Goal: Task Accomplishment & Management: Use online tool/utility

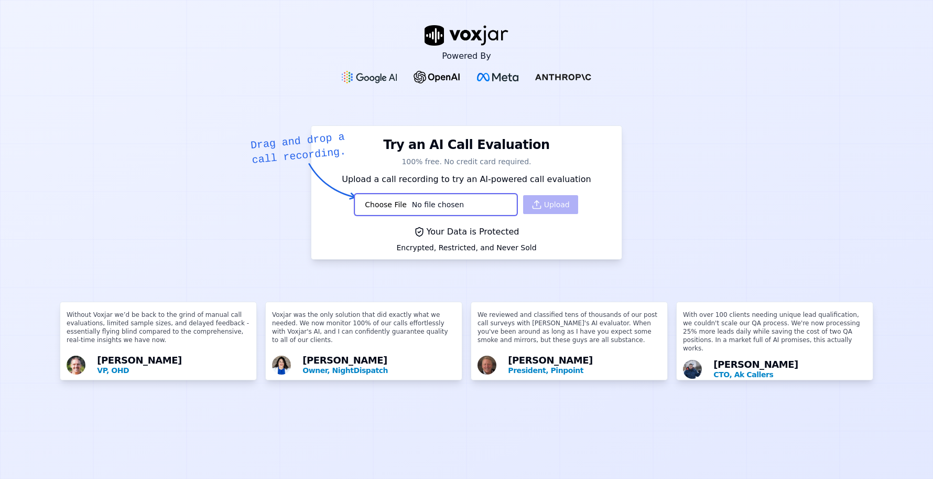
click at [542, 204] on div "Upload" at bounding box center [466, 204] width 223 height 21
click at [421, 201] on input "file" at bounding box center [435, 204] width 161 height 21
type input "C:\fakepath\aud-asxF966nJt-BD3E.wav"
click at [544, 201] on button "Upload" at bounding box center [550, 204] width 55 height 19
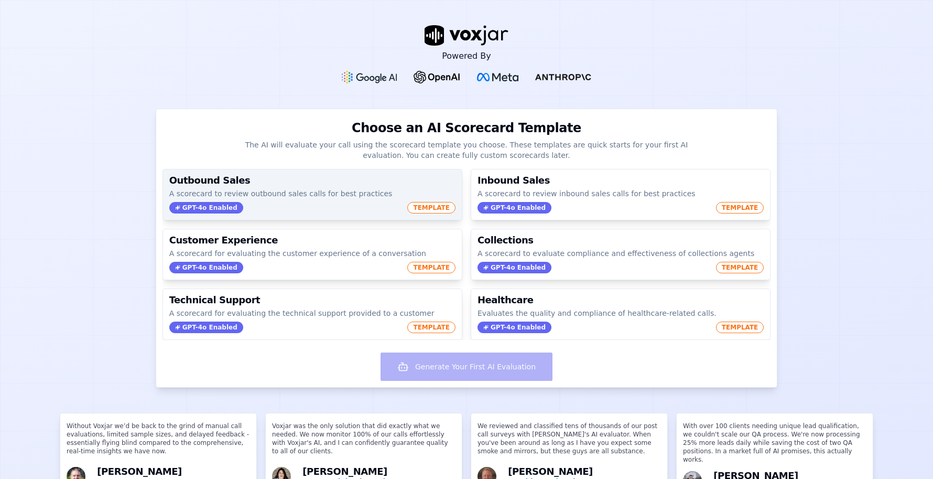
click at [345, 203] on div "GPT-4o Enabled TEMPLATE" at bounding box center [312, 208] width 286 height 12
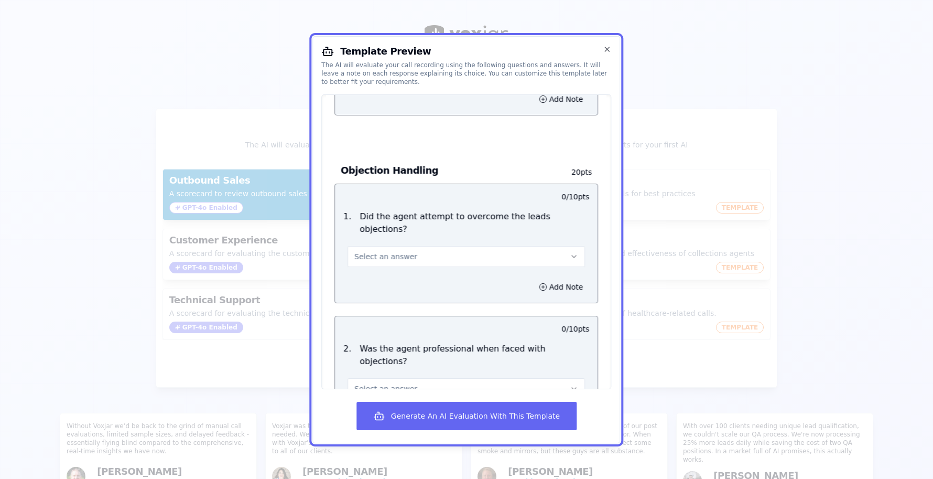
scroll to position [1082, 0]
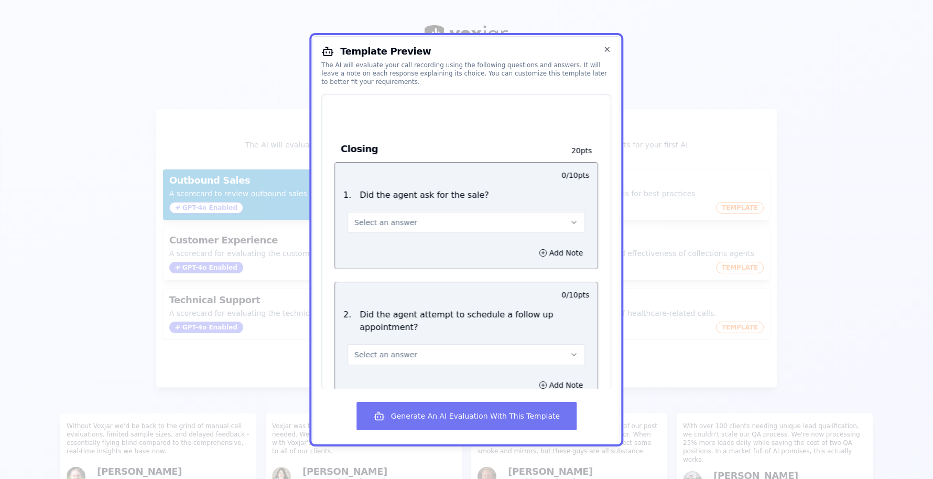
click at [449, 416] on button "Generate An AI Evaluation With This Template" at bounding box center [466, 416] width 220 height 28
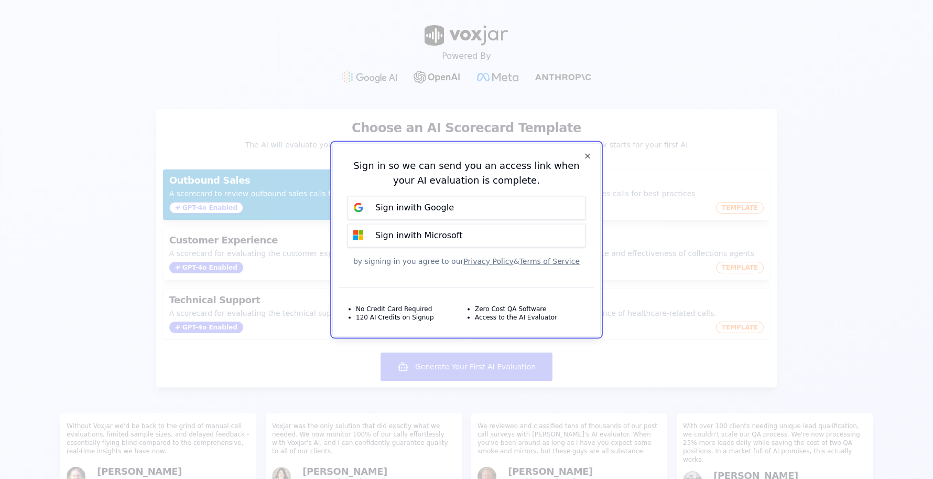
click at [422, 207] on p "Sign in with Google" at bounding box center [414, 207] width 79 height 13
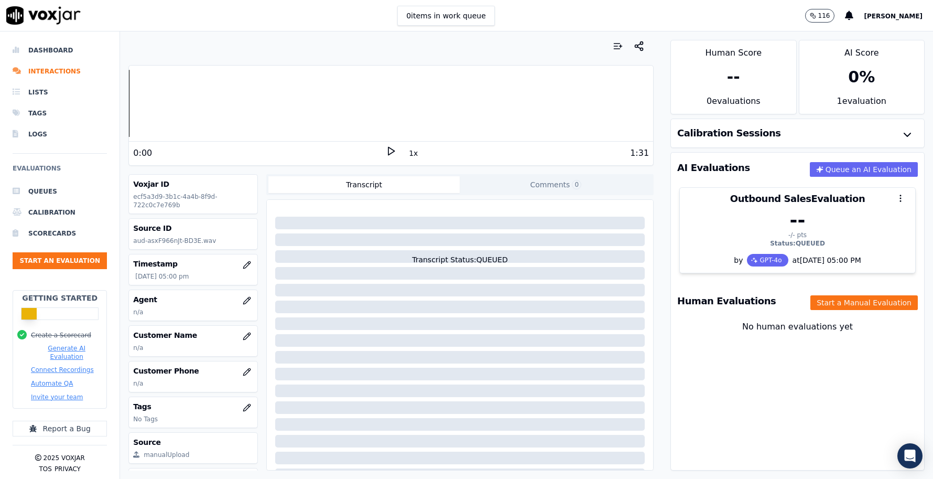
click at [392, 151] on icon at bounding box center [391, 151] width 10 height 10
click at [289, 12] on div "0 items in work queue 116 Alexandre" at bounding box center [466, 15] width 933 height 31
drag, startPoint x: 390, startPoint y: 150, endPoint x: 392, endPoint y: 142, distance: 9.2
click at [390, 151] on icon at bounding box center [391, 151] width 10 height 10
click at [43, 50] on li "Dashboard" at bounding box center [60, 50] width 94 height 21
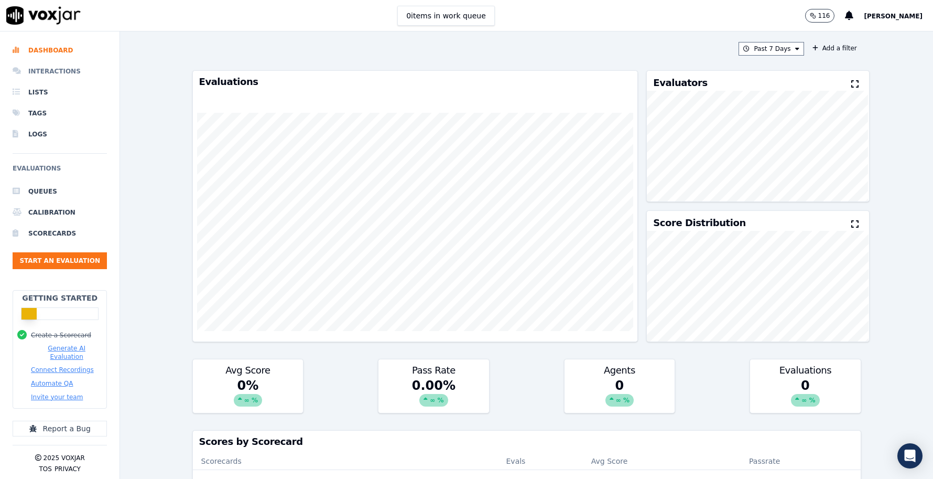
click at [44, 70] on li "Interactions" at bounding box center [60, 71] width 94 height 21
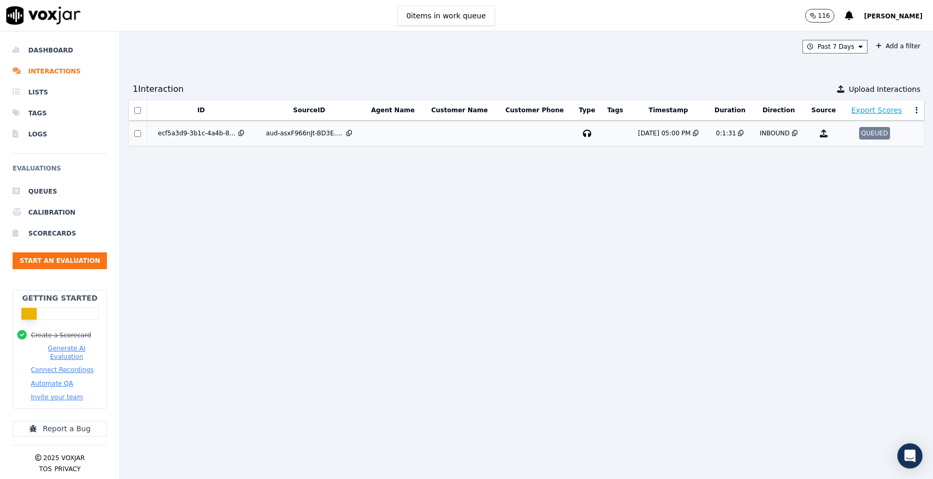
click at [214, 132] on div "ecf5a3d9-3b1c-4a4b-8f9d-722c0c7e769b" at bounding box center [197, 133] width 79 height 8
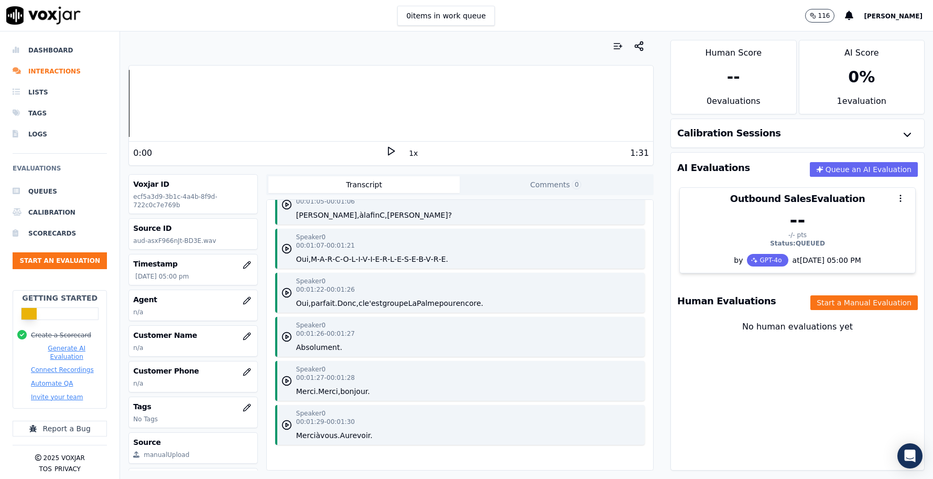
scroll to position [698, 0]
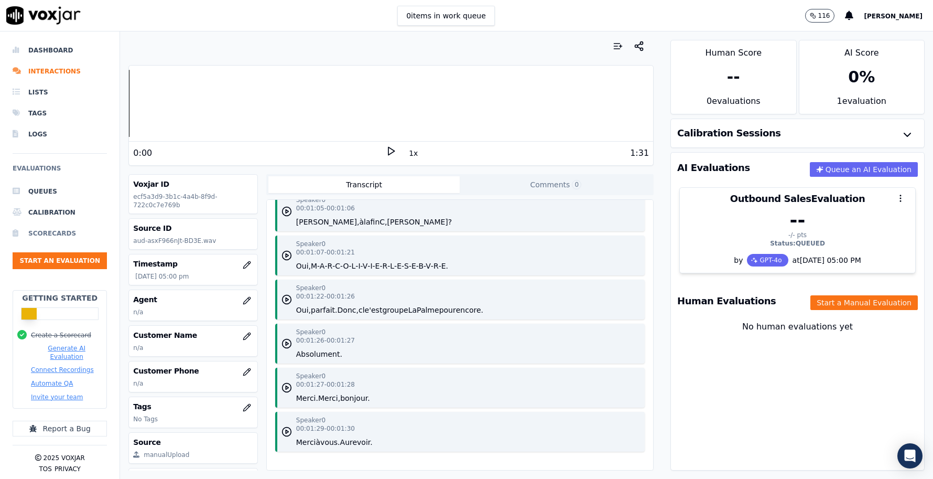
click at [44, 232] on li "Scorecards" at bounding box center [60, 233] width 94 height 21
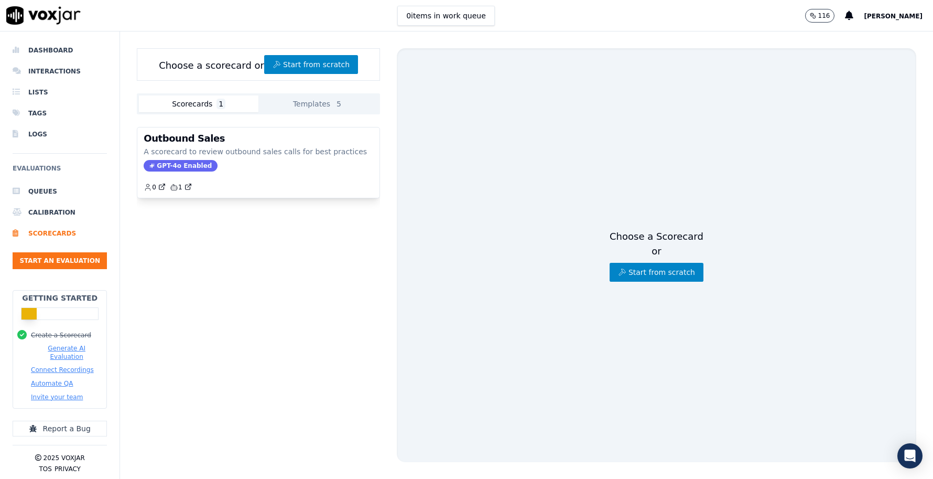
click at [62, 352] on button "Generate AI Evaluation" at bounding box center [66, 352] width 71 height 17
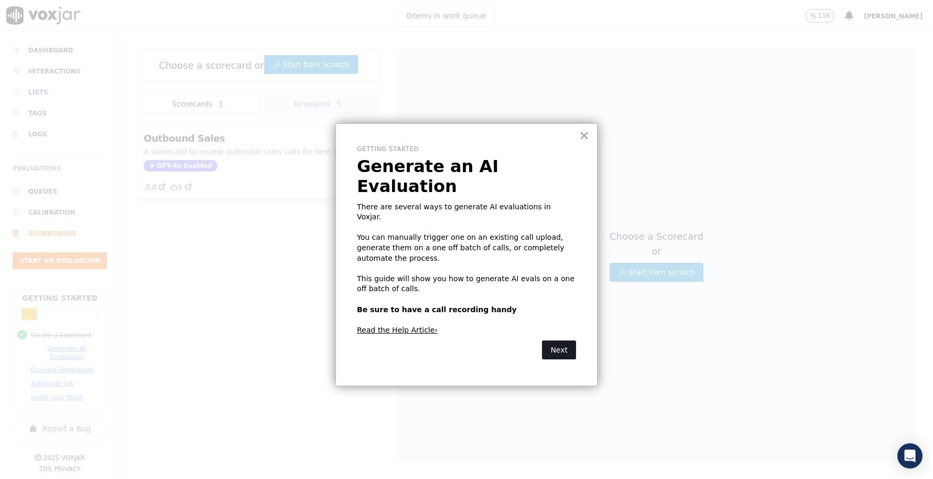
click at [553, 340] on button "Next" at bounding box center [559, 349] width 34 height 19
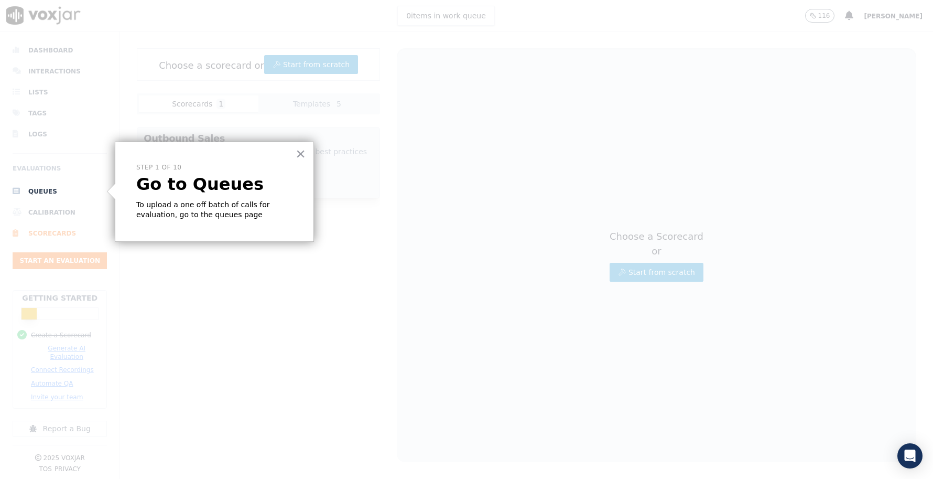
click at [300, 156] on button "×" at bounding box center [301, 153] width 10 height 17
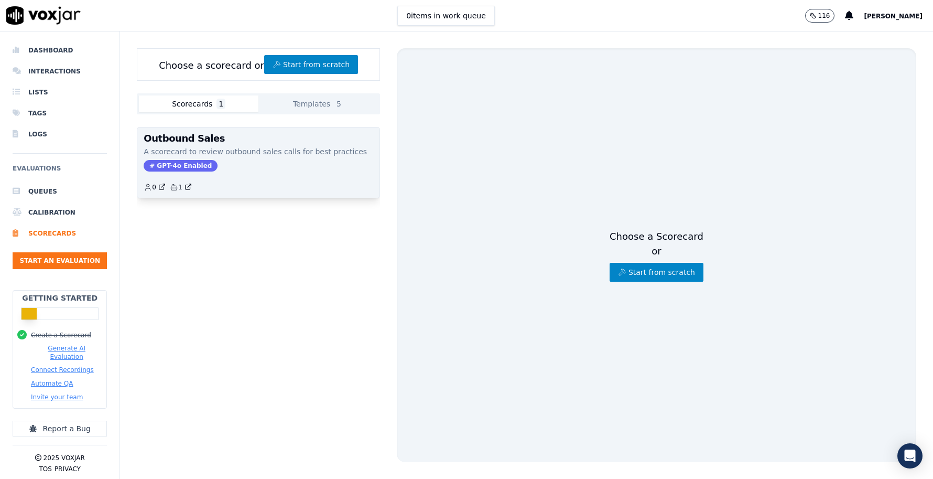
click at [264, 151] on p "A scorecard to review outbound sales calls for best practices" at bounding box center [259, 151] width 230 height 10
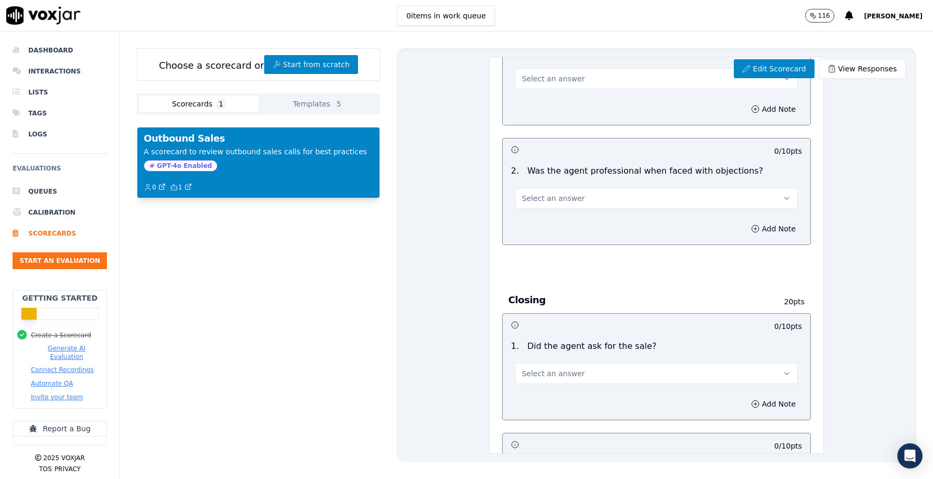
scroll to position [979, 0]
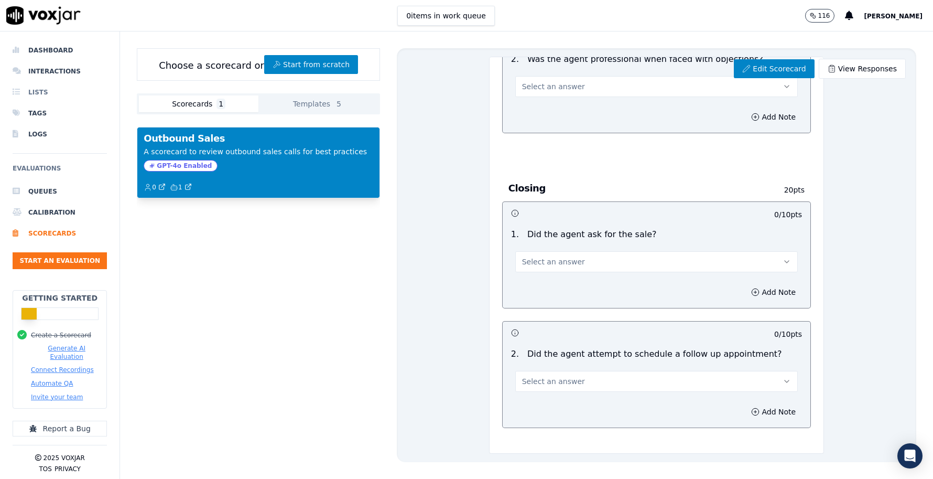
click at [37, 92] on li "Lists" at bounding box center [60, 92] width 94 height 21
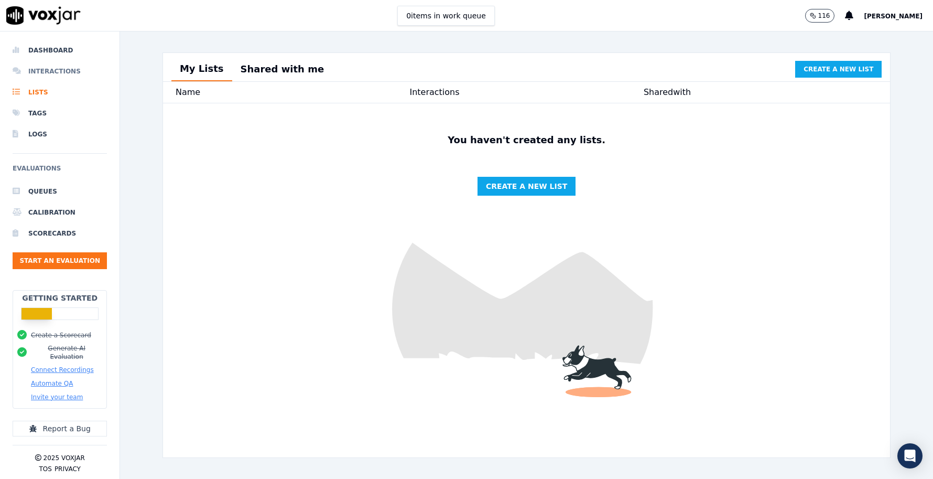
click at [53, 68] on li "Interactions" at bounding box center [60, 71] width 94 height 21
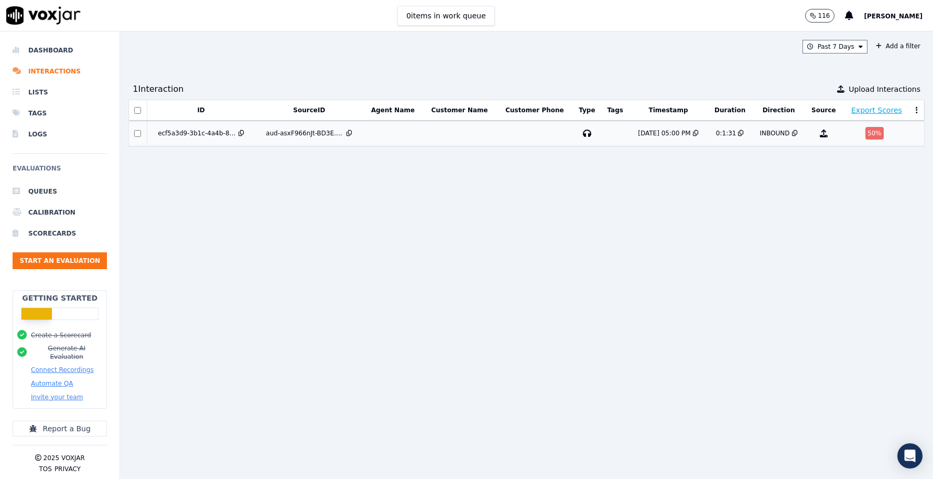
click at [874, 134] on div "50 %" at bounding box center [874, 133] width 18 height 13
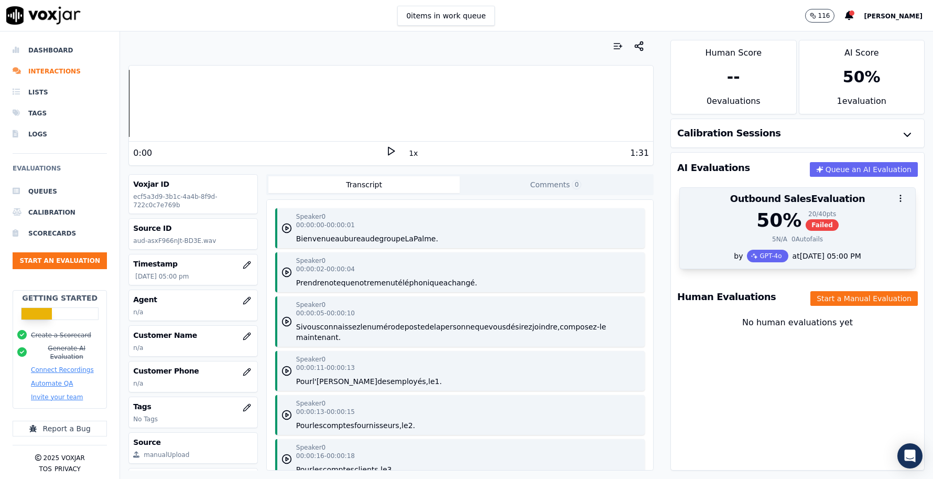
click at [858, 226] on div "50 % 20 / 40 pts Failed" at bounding box center [797, 220] width 223 height 21
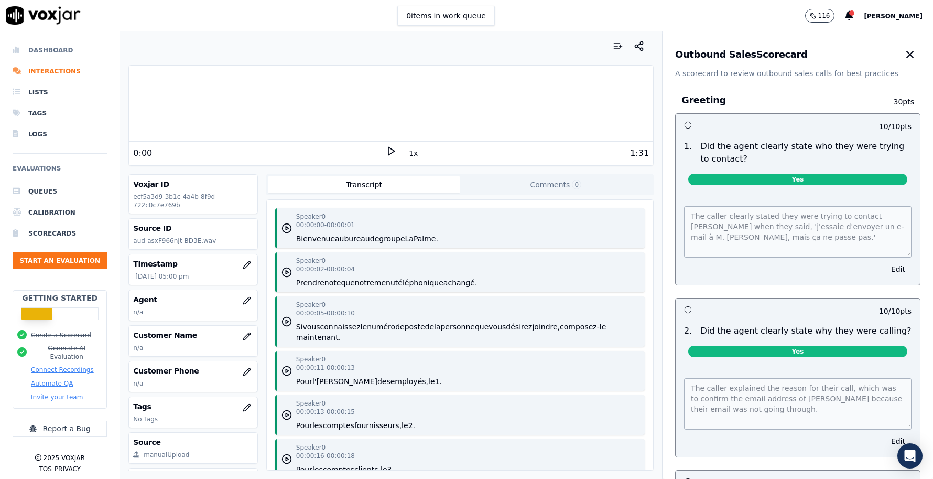
click at [41, 53] on li "Dashboard" at bounding box center [60, 50] width 94 height 21
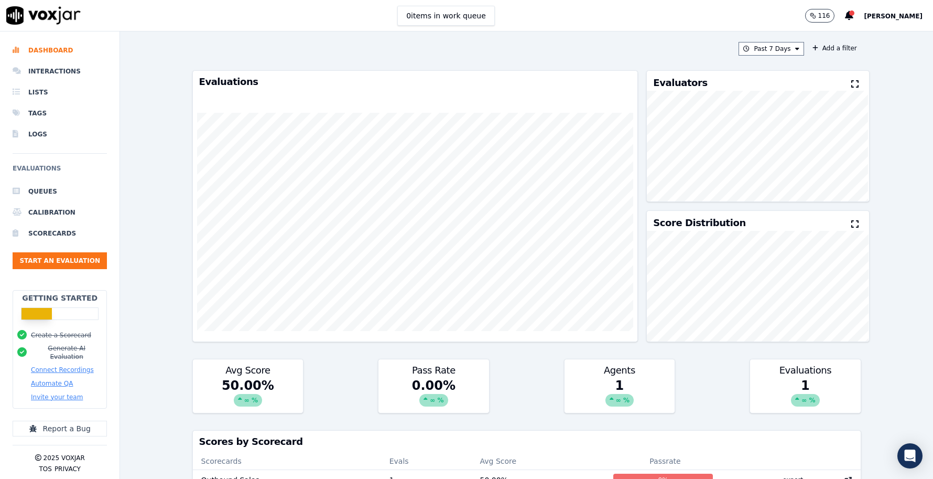
drag, startPoint x: 905, startPoint y: 79, endPoint x: 897, endPoint y: 81, distance: 7.6
click at [905, 79] on div "Past 7 Days Add a filter Evaluations Evaluators Score Distribution Avg Score 50…" at bounding box center [526, 254] width 813 height 447
click at [56, 74] on li "Interactions" at bounding box center [60, 71] width 94 height 21
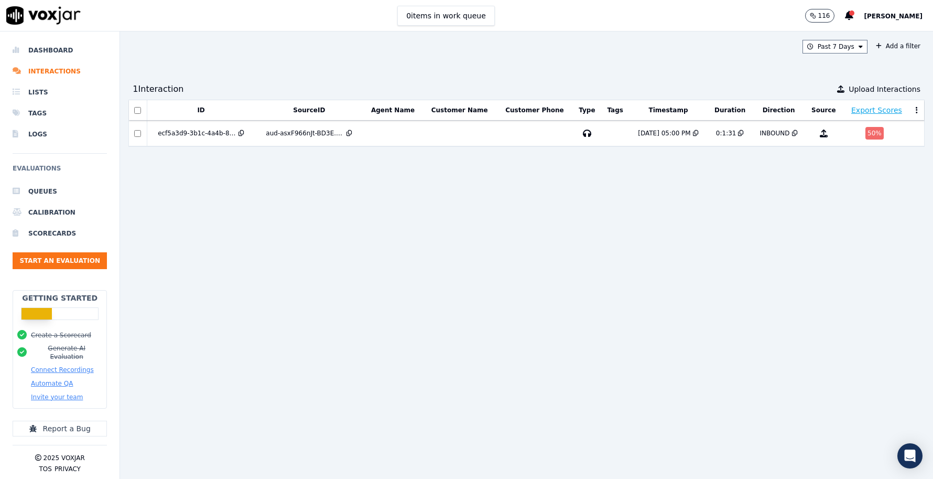
drag, startPoint x: 287, startPoint y: 218, endPoint x: 354, endPoint y: 213, distance: 67.3
click at [288, 218] on div "ID SourceID Agent Name Customer Name Customer Phone Type Tags Timestamp Duratio…" at bounding box center [526, 285] width 796 height 371
click at [458, 20] on button "0 items in work queue" at bounding box center [446, 16] width 98 height 20
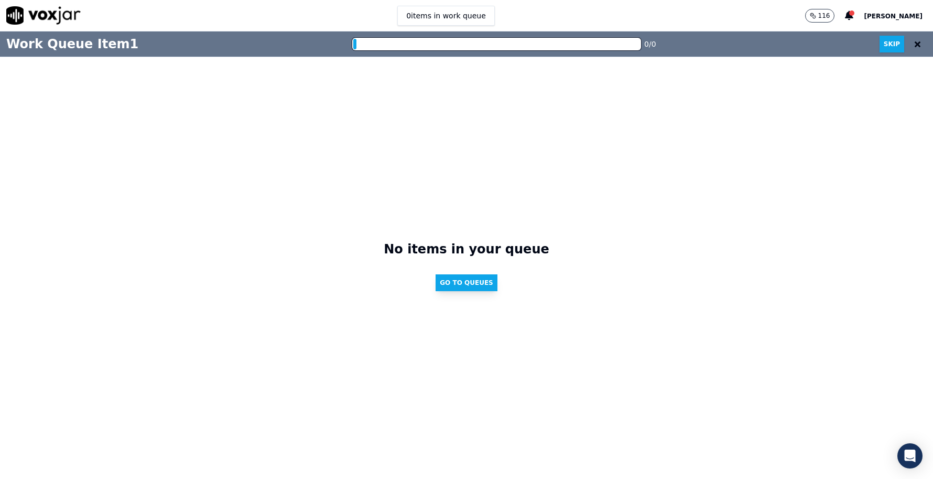
click at [469, 284] on button "Go to Queues" at bounding box center [467, 282] width 62 height 17
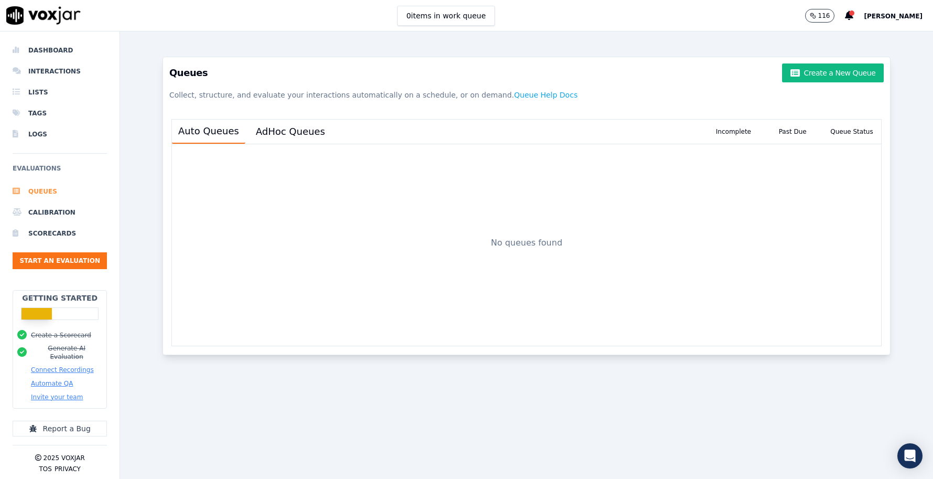
click at [45, 194] on li "Queues" at bounding box center [60, 191] width 94 height 21
click at [32, 131] on li "Logs" at bounding box center [60, 134] width 94 height 21
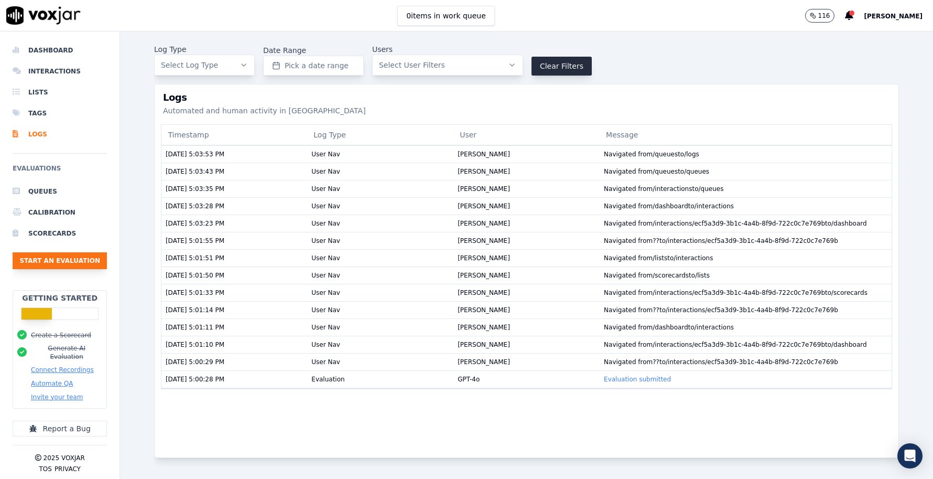
click at [49, 263] on button "Start an Evaluation" at bounding box center [60, 260] width 94 height 17
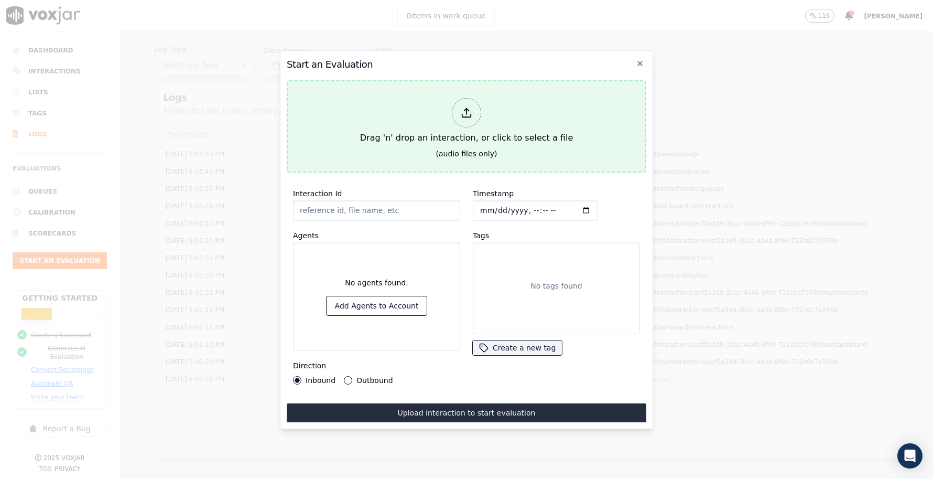
type input "aud-Jitt0iFqgz-A796.wav"
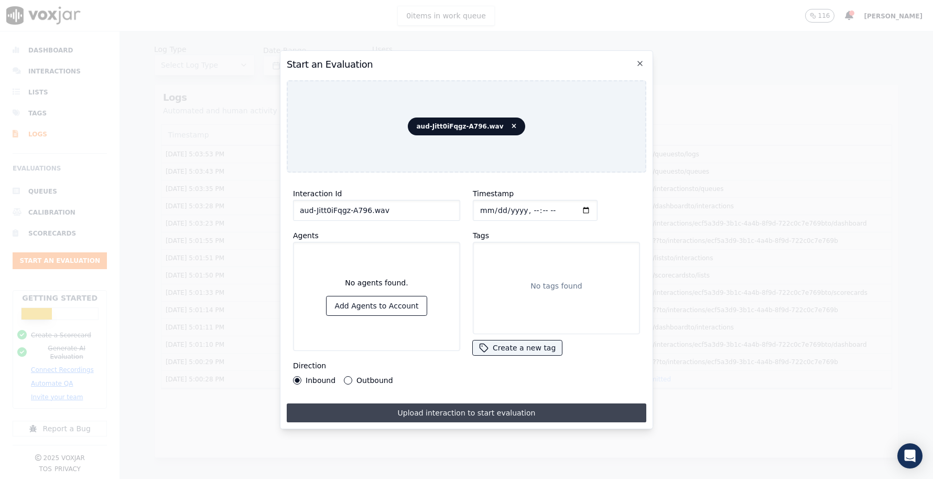
click at [503, 410] on button "Upload interaction to start evaluation" at bounding box center [467, 412] width 360 height 19
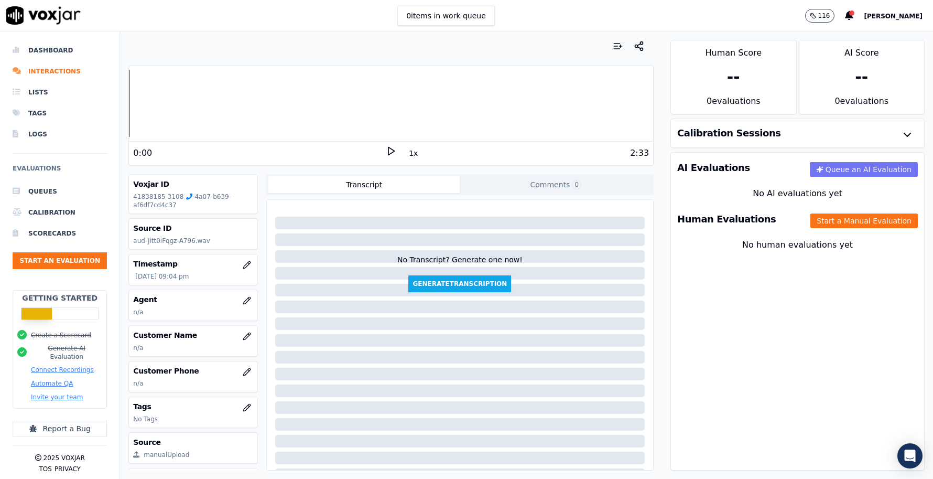
click at [875, 169] on button "Queue an AI Evaluation" at bounding box center [864, 169] width 108 height 15
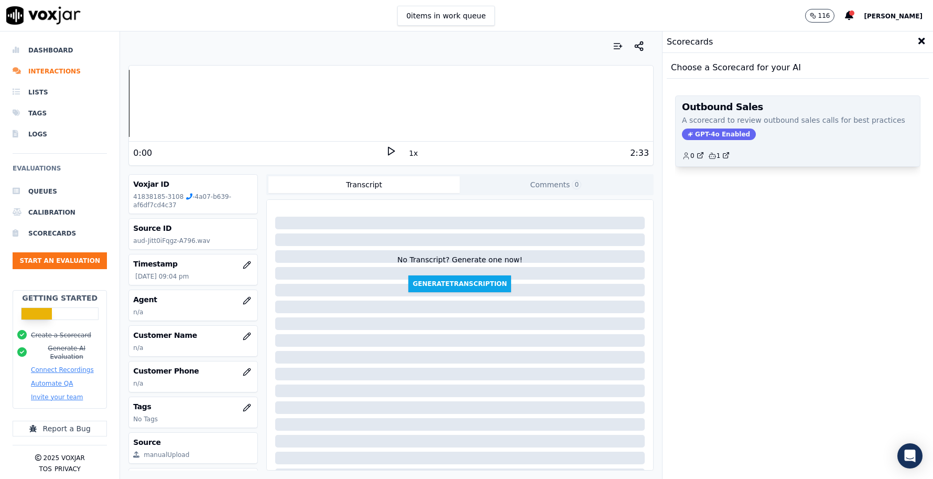
click at [768, 113] on div "Outbound Sales A scorecard to review outbound sales calls for best practices GP…" at bounding box center [798, 131] width 244 height 70
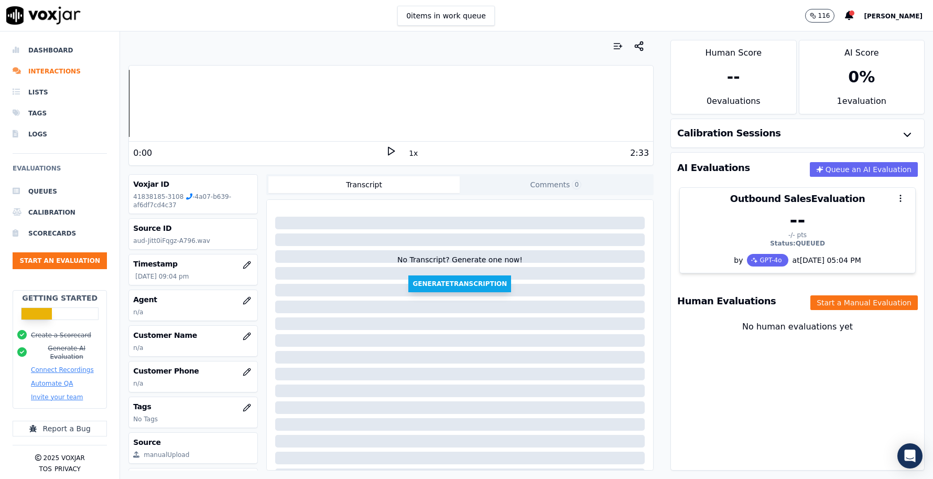
click at [458, 284] on button "Generate Transcription" at bounding box center [459, 283] width 103 height 17
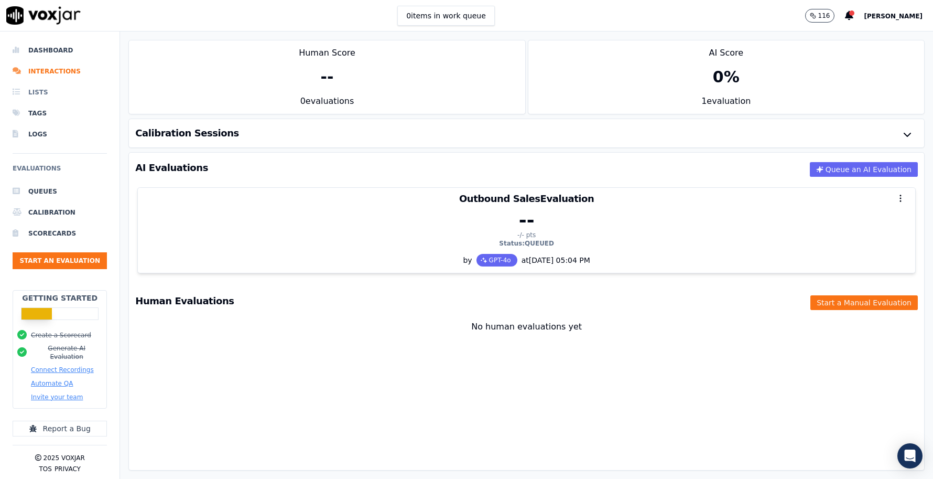
click at [38, 92] on li "Lists" at bounding box center [60, 92] width 94 height 21
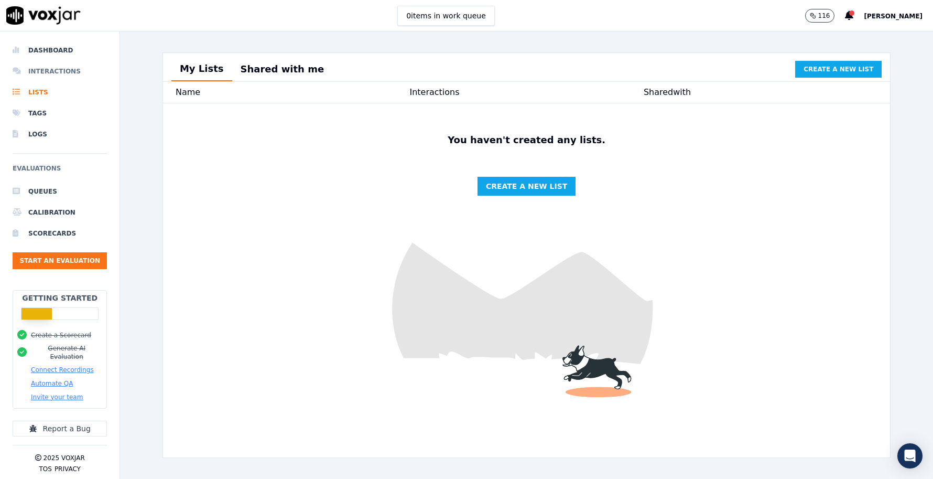
drag, startPoint x: 40, startPoint y: 70, endPoint x: 95, endPoint y: 71, distance: 55.1
click at [40, 70] on li "Interactions" at bounding box center [60, 71] width 94 height 21
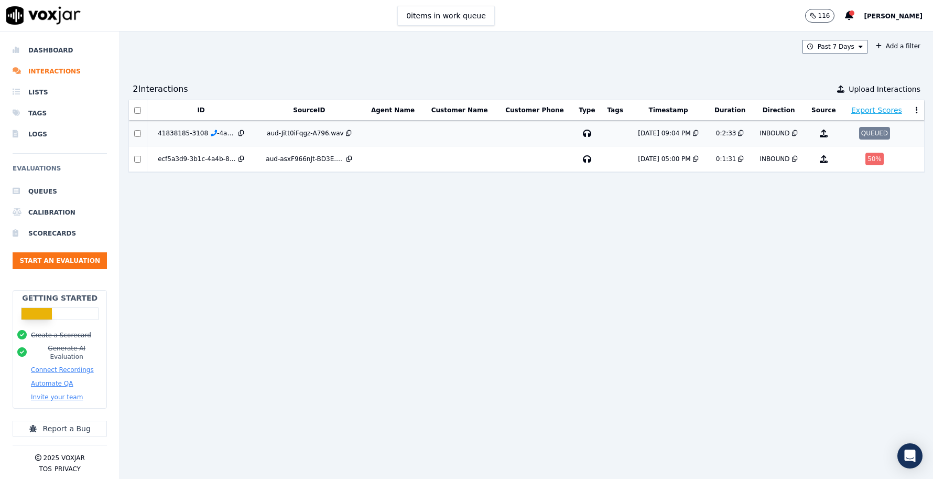
click at [203, 132] on link "1838185-3108" at bounding box center [189, 132] width 55 height 7
click at [299, 133] on div "aud-Jitt0iFqgz-A796.wav" at bounding box center [305, 133] width 77 height 8
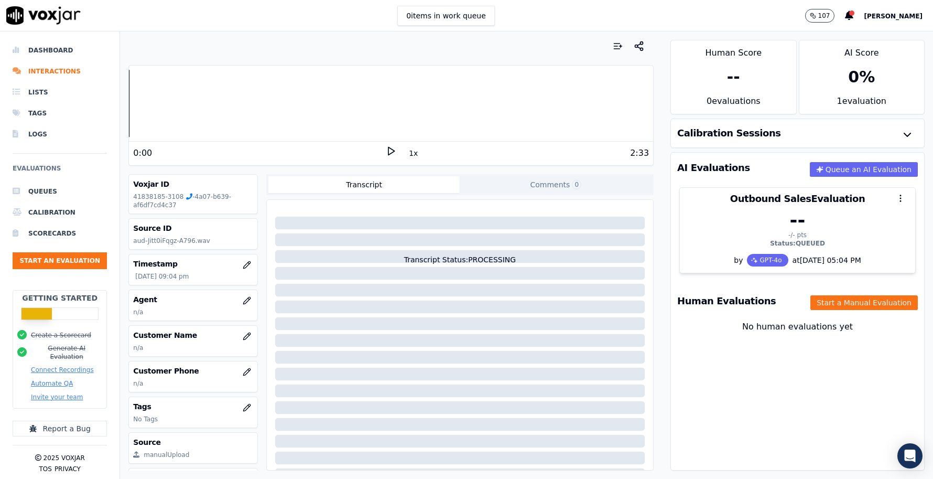
click at [870, 129] on div "Calibration Sessions" at bounding box center [797, 133] width 253 height 28
click at [905, 131] on icon "button" at bounding box center [907, 134] width 13 height 13
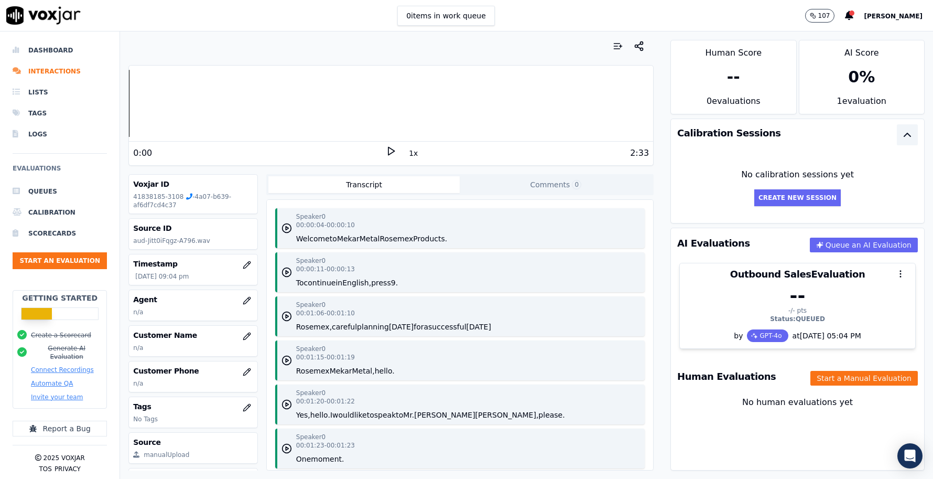
click at [393, 147] on icon at bounding box center [391, 151] width 10 height 10
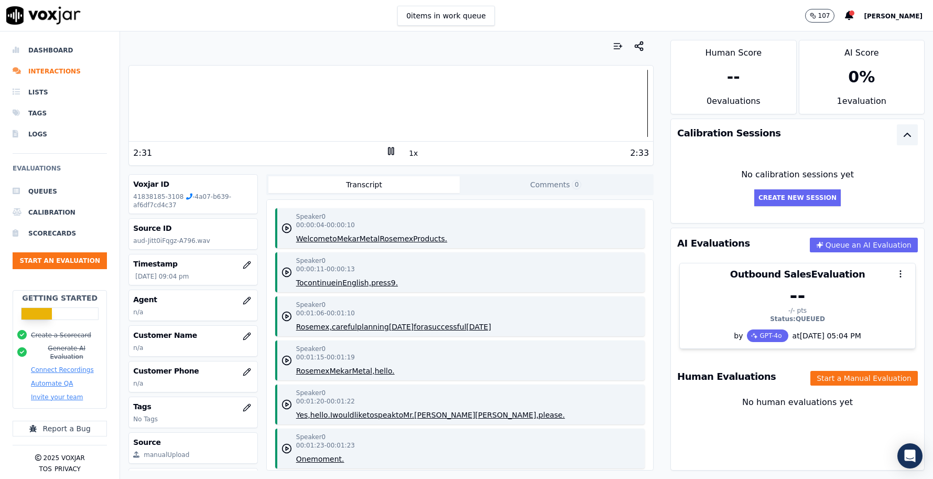
click at [381, 184] on button "Transcript" at bounding box center [364, 184] width 192 height 17
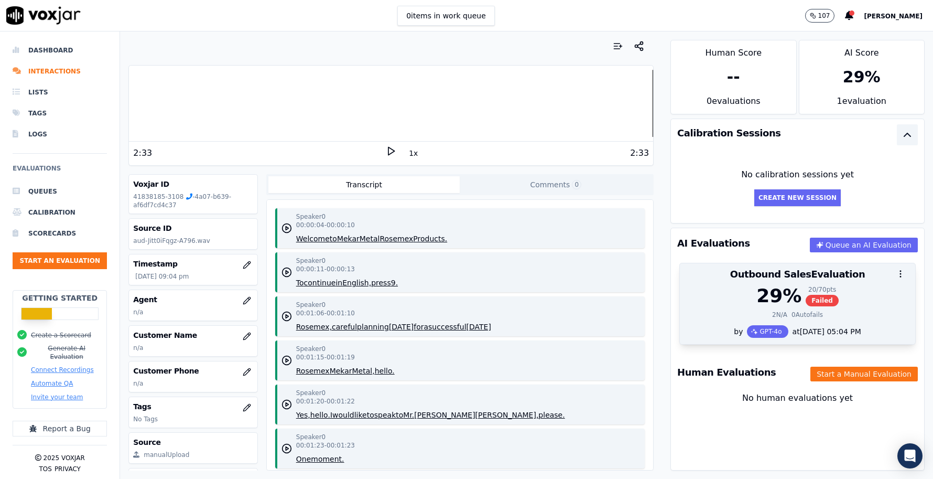
click at [739, 298] on div "29 % 20 / 70 pts Failed" at bounding box center [797, 295] width 223 height 21
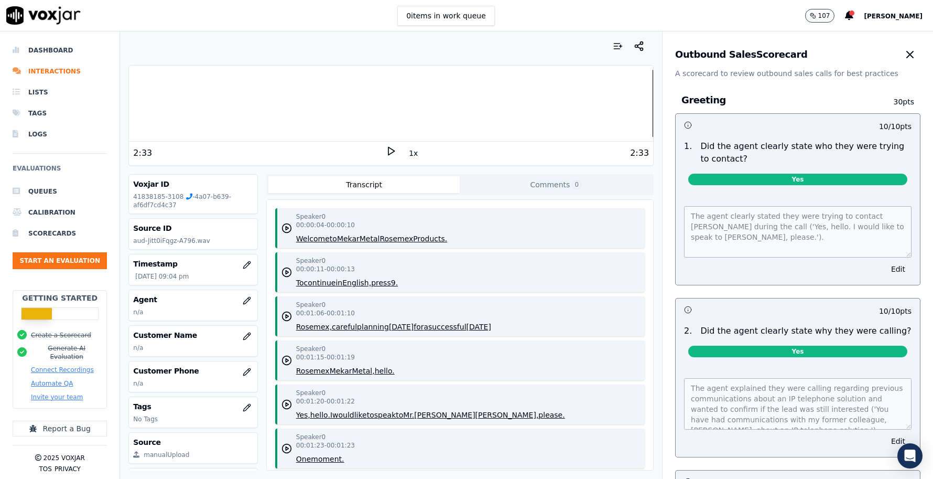
click at [910, 50] on icon "button" at bounding box center [910, 54] width 13 height 13
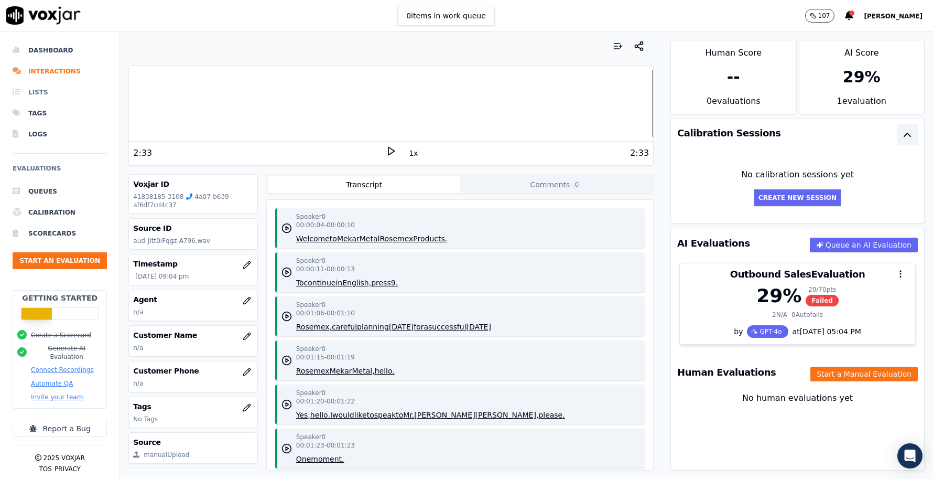
click at [39, 90] on li "Lists" at bounding box center [60, 92] width 94 height 21
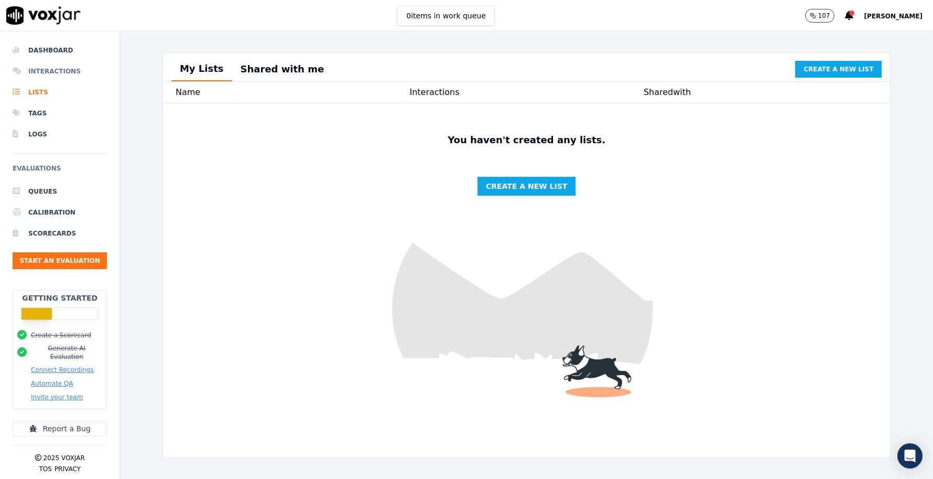
click at [41, 74] on li "Interactions" at bounding box center [60, 71] width 94 height 21
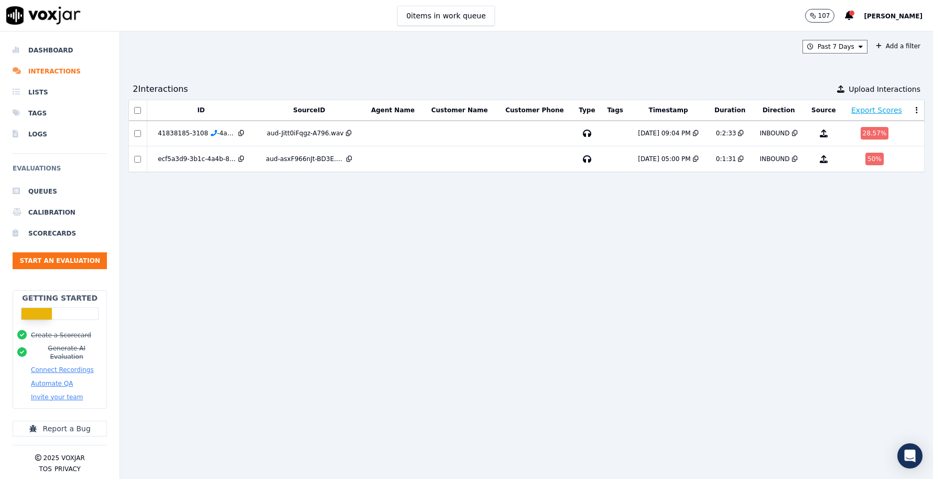
click at [709, 283] on div "ID SourceID Agent Name Customer Name Customer Phone Type Tags Timestamp Duratio…" at bounding box center [526, 285] width 796 height 371
click at [869, 88] on span "Upload Interactions" at bounding box center [885, 89] width 72 height 10
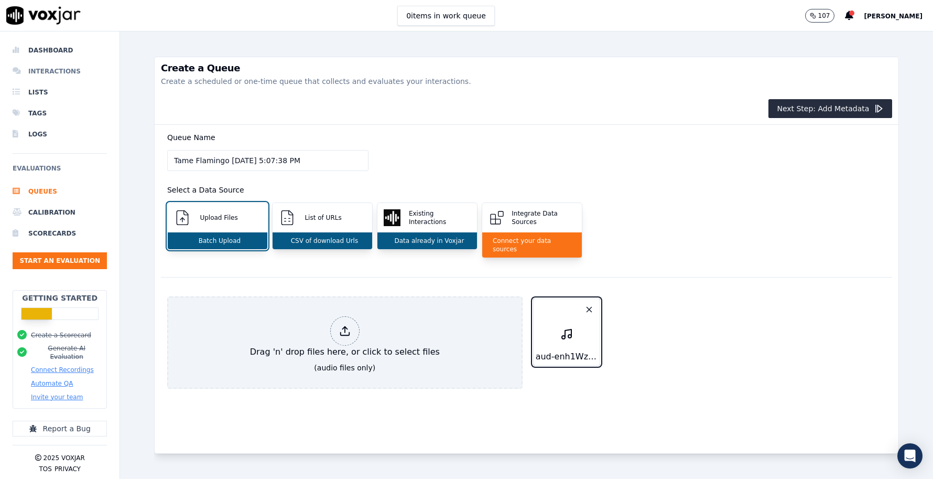
click at [51, 70] on li "Interactions" at bounding box center [60, 71] width 94 height 21
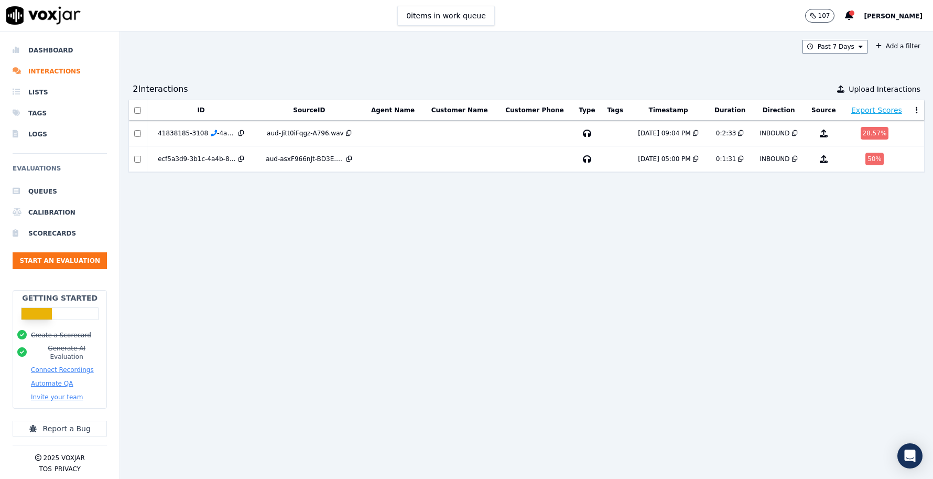
drag, startPoint x: 499, startPoint y: 223, endPoint x: 525, endPoint y: 218, distance: 27.2
click at [499, 223] on div "ID SourceID Agent Name Customer Name Customer Phone Type Tags Timestamp Duratio…" at bounding box center [526, 285] width 796 height 371
click at [870, 89] on span "Upload Interactions" at bounding box center [885, 89] width 72 height 10
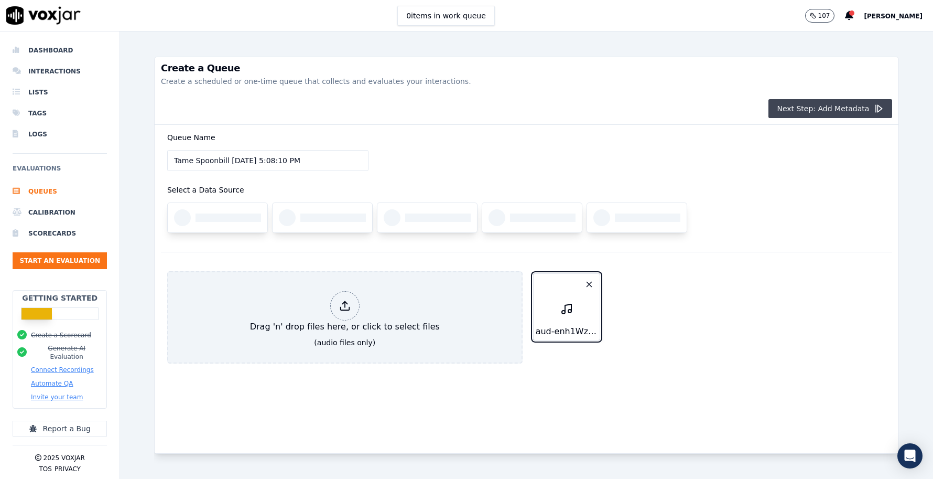
click at [837, 109] on button "Next Step: Add Metadata" at bounding box center [831, 108] width 124 height 19
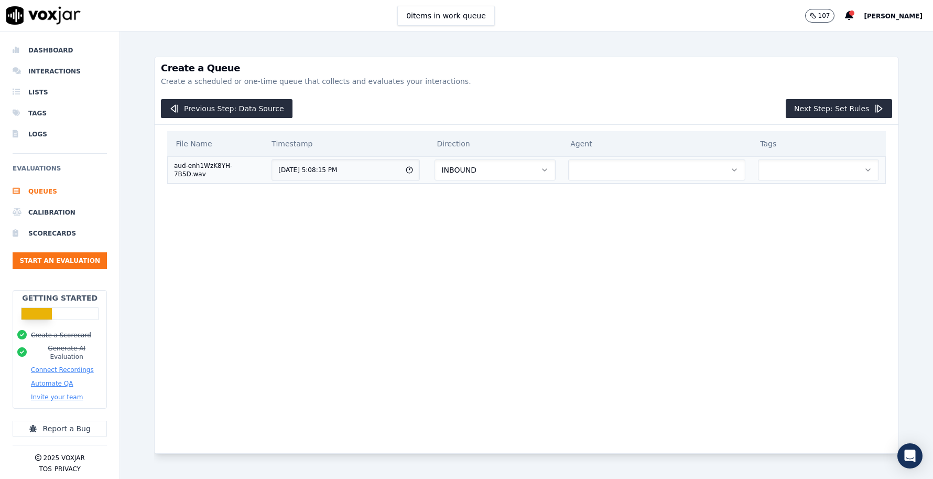
click at [512, 172] on button "INBOUND" at bounding box center [495, 169] width 121 height 21
click at [493, 211] on div "OUTBOUND" at bounding box center [501, 214] width 105 height 17
click at [646, 168] on button "button" at bounding box center [656, 169] width 177 height 21
click at [680, 110] on div "Previous Step: Data Source Next Step: Set Rules" at bounding box center [527, 109] width 744 height 32
click at [838, 109] on button "Next Step: Set Rules" at bounding box center [839, 108] width 106 height 19
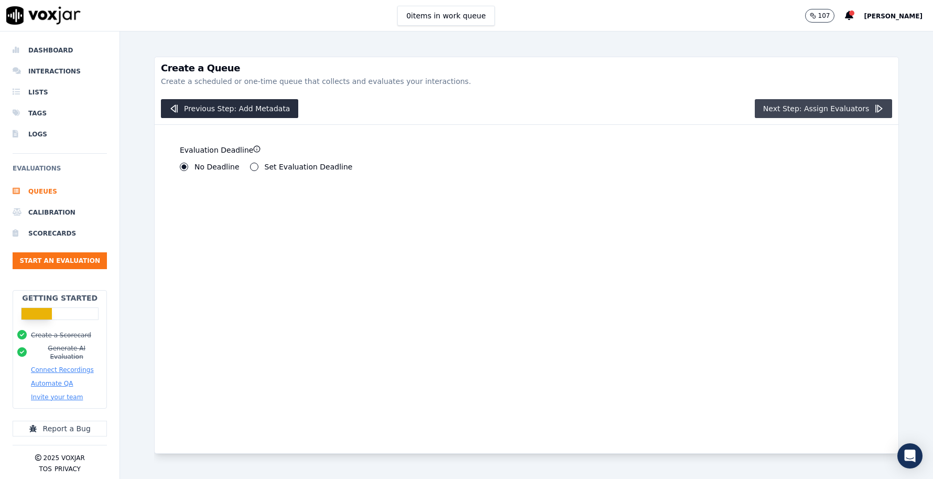
click at [839, 109] on button "Next Step: Assign Evaluators" at bounding box center [824, 108] width 138 height 19
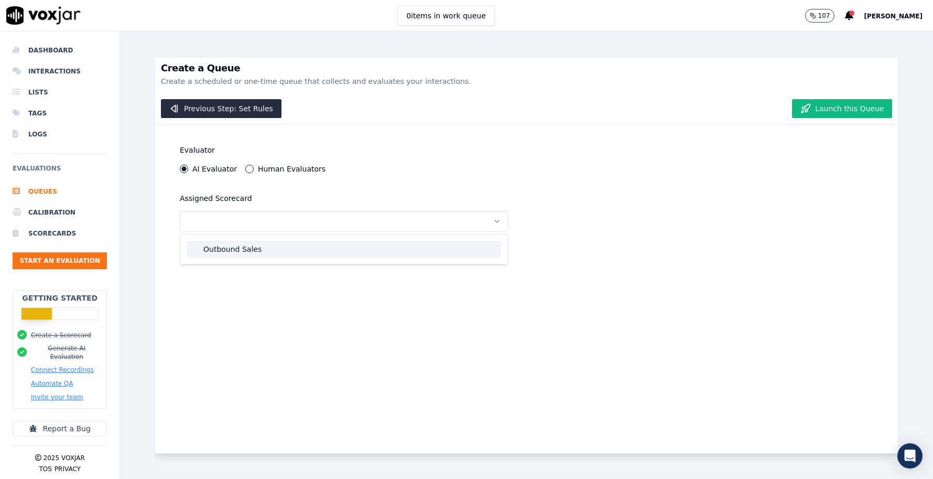
drag, startPoint x: 255, startPoint y: 248, endPoint x: 436, endPoint y: 205, distance: 185.9
click at [255, 248] on div "Outbound Sales" at bounding box center [344, 249] width 315 height 17
click at [838, 108] on button "Launch this Queue" at bounding box center [842, 108] width 100 height 19
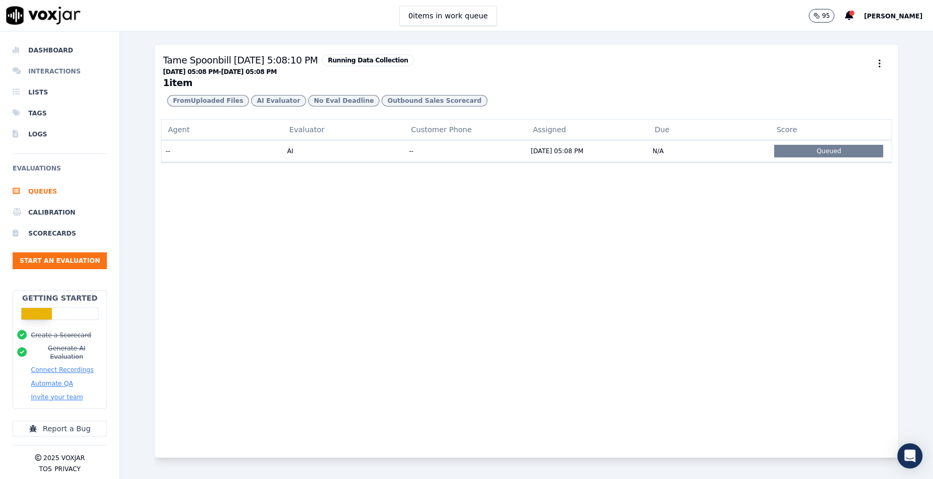
click at [26, 72] on li "Interactions" at bounding box center [60, 71] width 94 height 21
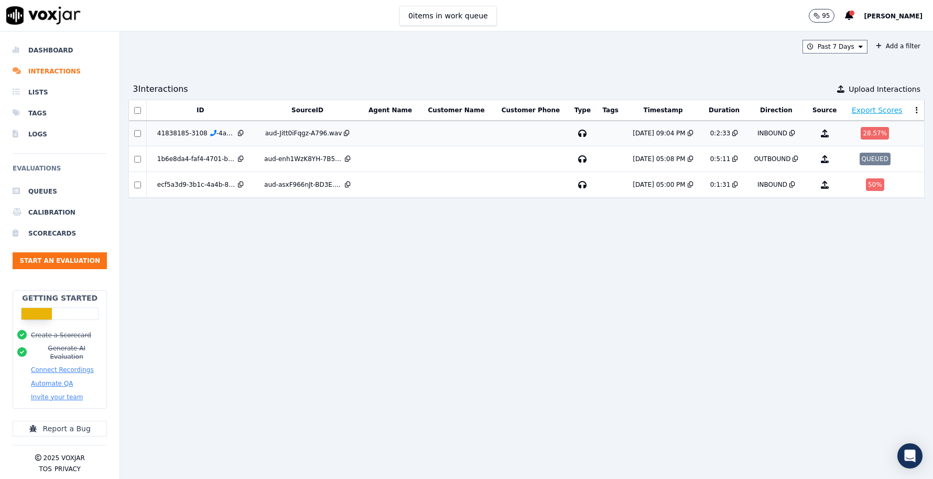
click at [166, 133] on link "1838185-3108" at bounding box center [188, 132] width 55 height 7
click at [323, 135] on div "aud-Jitt0iFqgz-A796.wav" at bounding box center [303, 133] width 77 height 8
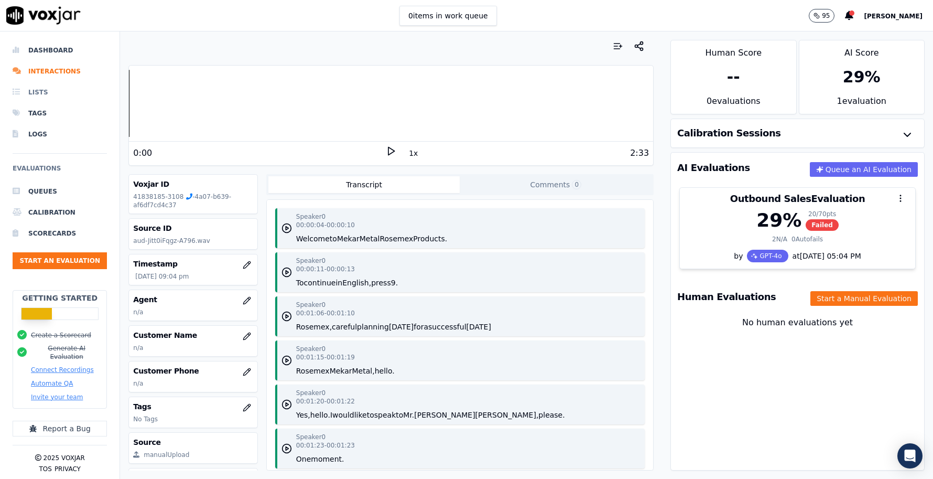
click at [40, 95] on li "Lists" at bounding box center [60, 92] width 94 height 21
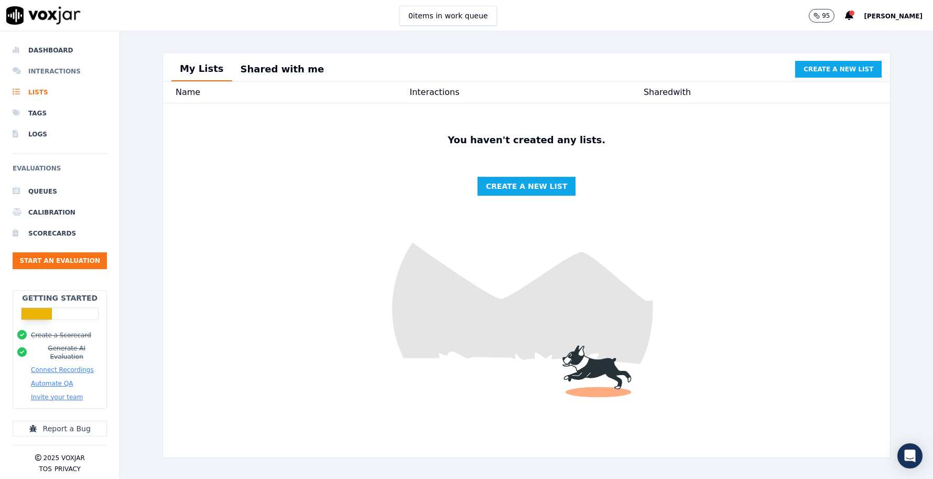
click at [46, 70] on li "Interactions" at bounding box center [60, 71] width 94 height 21
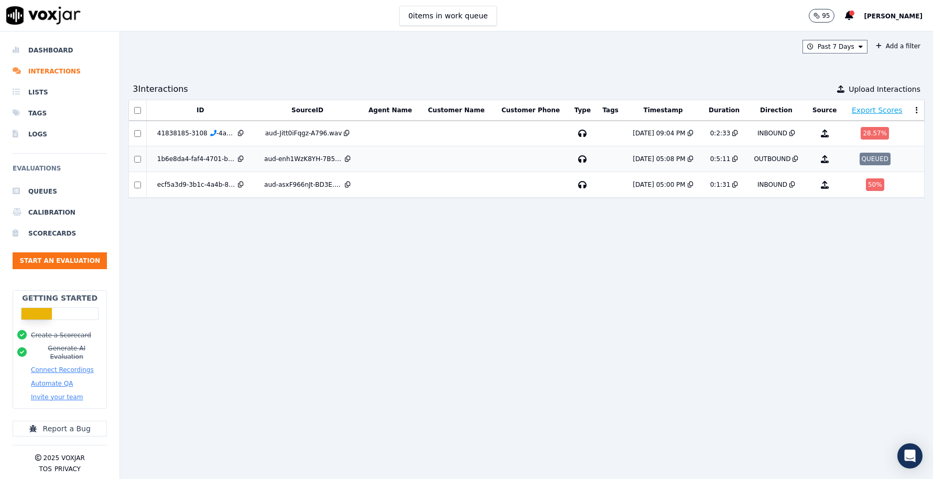
click at [306, 159] on div "aud-enh1WzK8YH-7B5D.wav" at bounding box center [303, 159] width 79 height 8
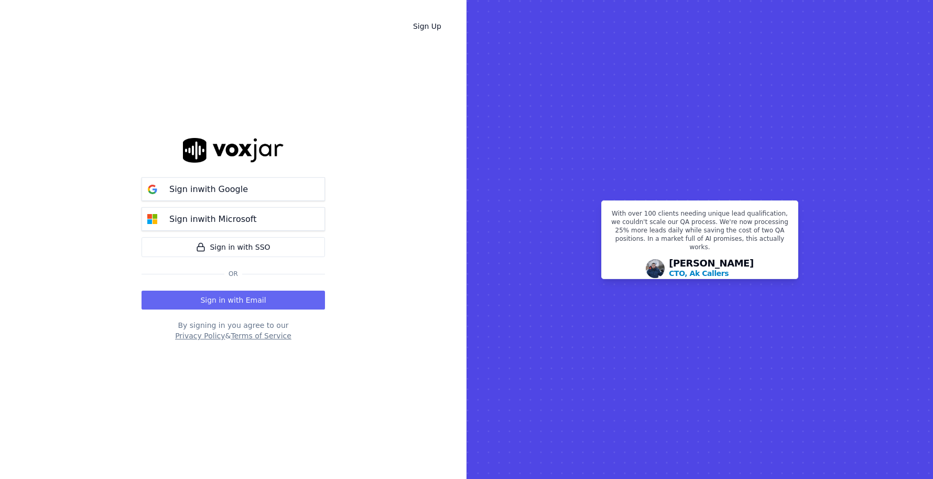
drag, startPoint x: 379, startPoint y: 115, endPoint x: 385, endPoint y: 102, distance: 14.3
click at [380, 113] on div "Sign Up Sign in with Google Sign in with Microsoft Sign in with SSO Or Sign in …" at bounding box center [233, 239] width 467 height 479
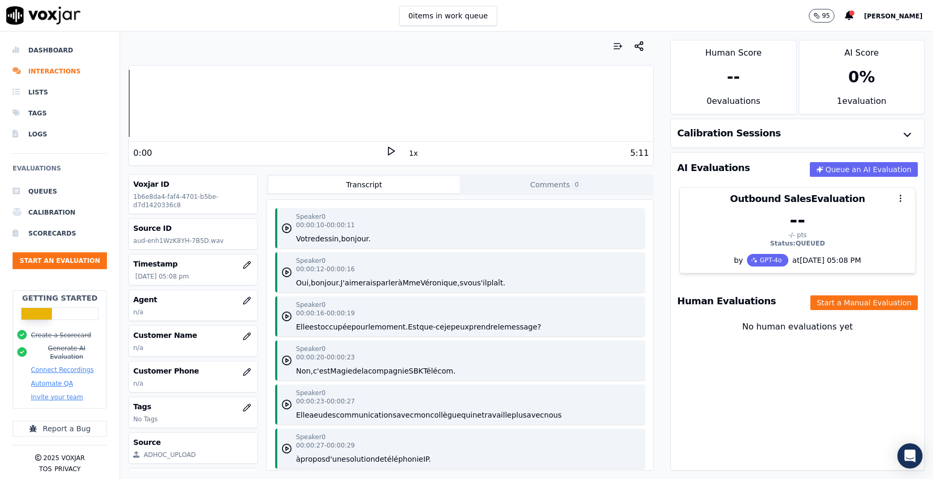
click at [391, 152] on icon at bounding box center [391, 151] width 10 height 10
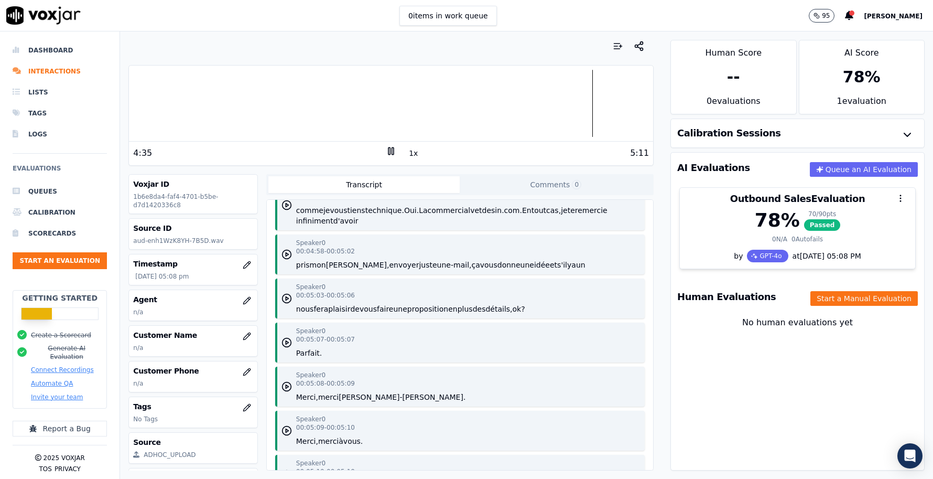
scroll to position [2500, 0]
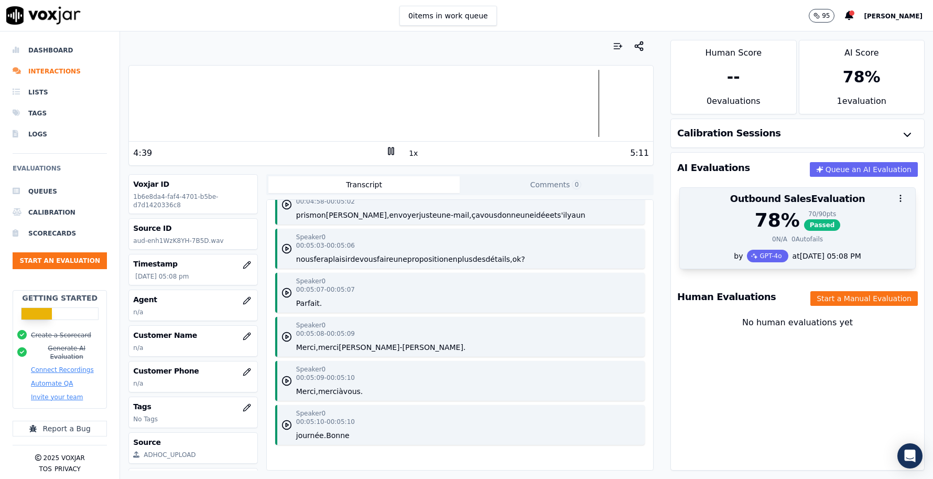
click at [762, 225] on div "78 %" at bounding box center [777, 220] width 45 height 21
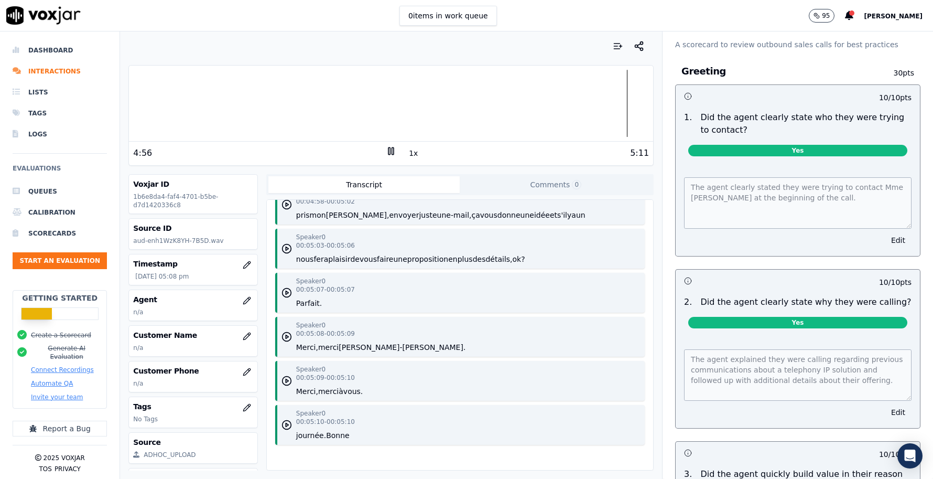
scroll to position [0, 0]
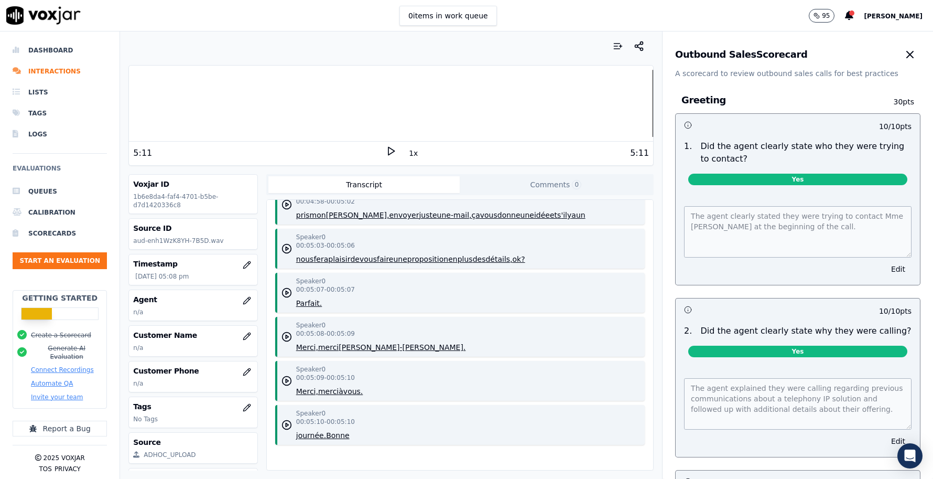
click at [47, 314] on div at bounding box center [36, 314] width 31 height 12
click at [51, 303] on h2 "Getting Started" at bounding box center [59, 298] width 75 height 10
click at [54, 366] on button "Connect Recordings" at bounding box center [62, 369] width 63 height 8
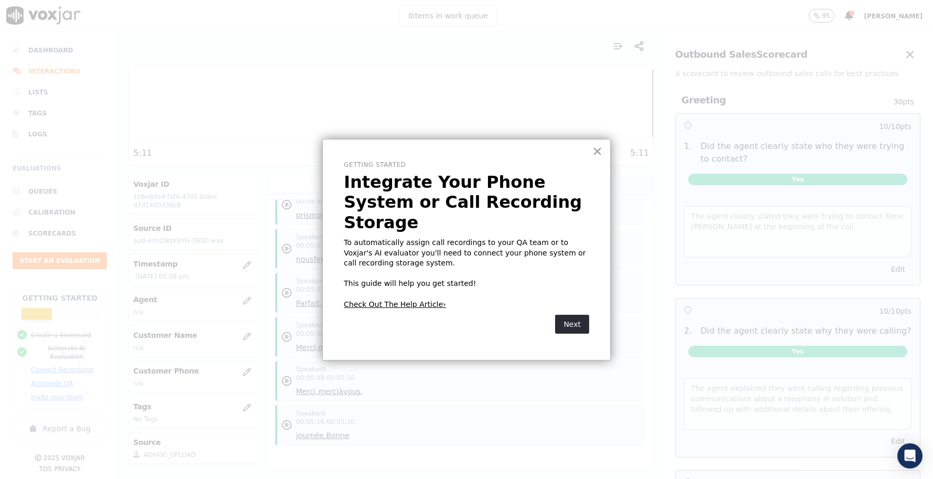
click at [594, 154] on button "×" at bounding box center [597, 151] width 10 height 17
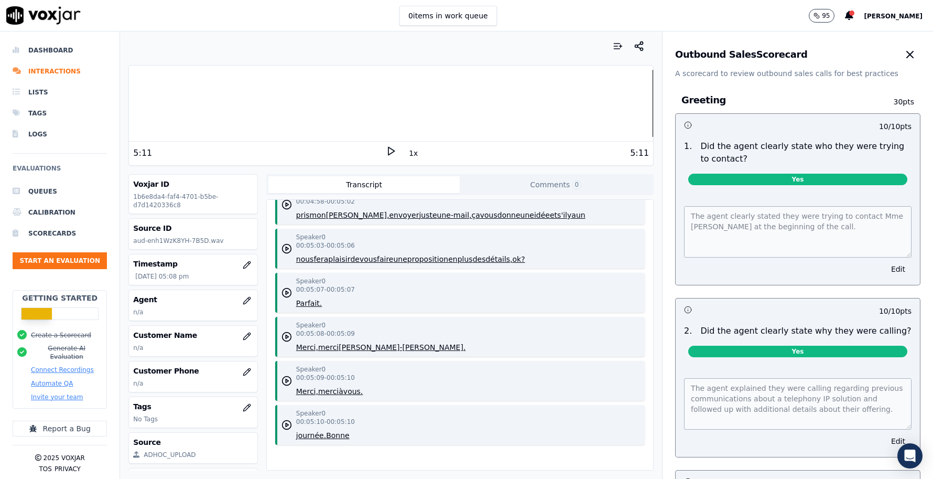
click at [47, 379] on button "Automate QA" at bounding box center [52, 383] width 42 height 8
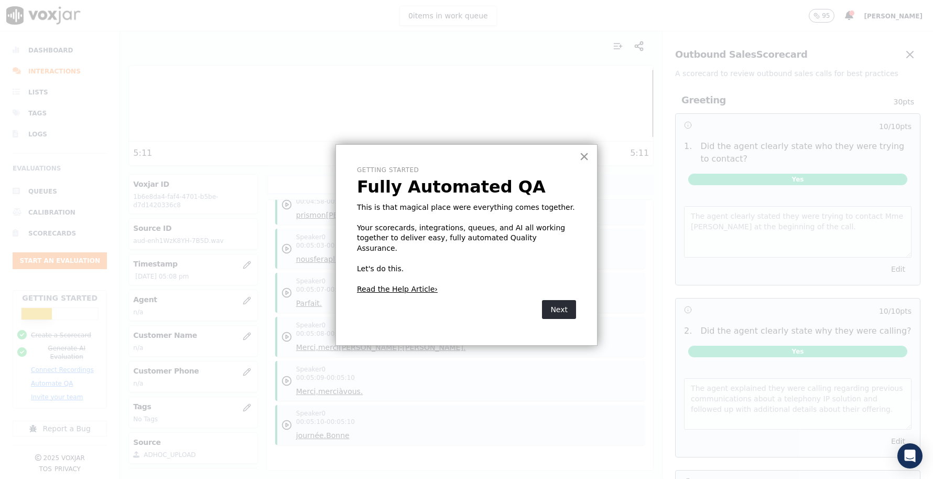
click at [585, 157] on button "×" at bounding box center [584, 156] width 10 height 17
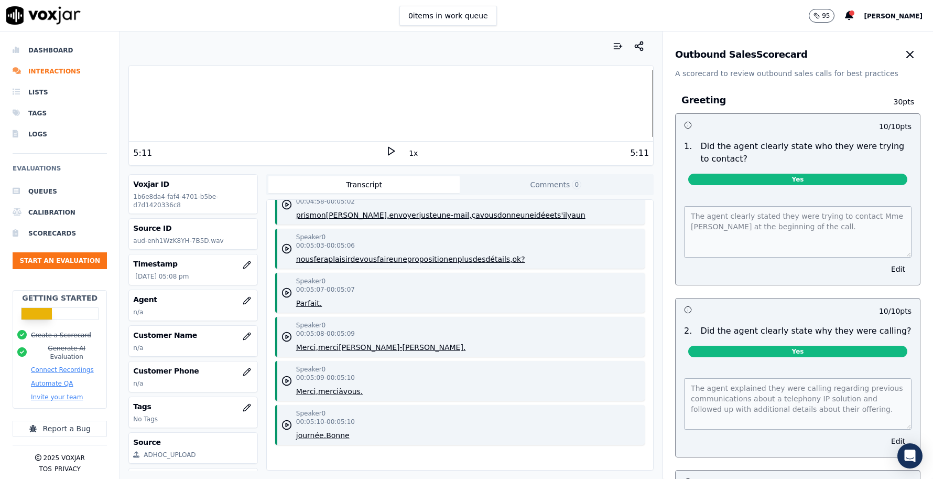
drag, startPoint x: 51, startPoint y: 393, endPoint x: 90, endPoint y: 387, distance: 39.3
click at [51, 393] on button "Invite your team" at bounding box center [57, 397] width 52 height 8
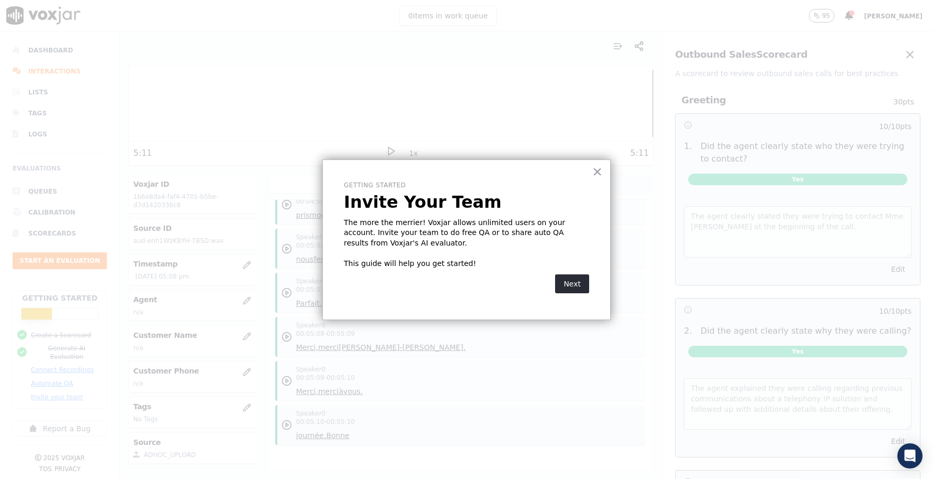
click at [592, 178] on button "×" at bounding box center [597, 171] width 10 height 17
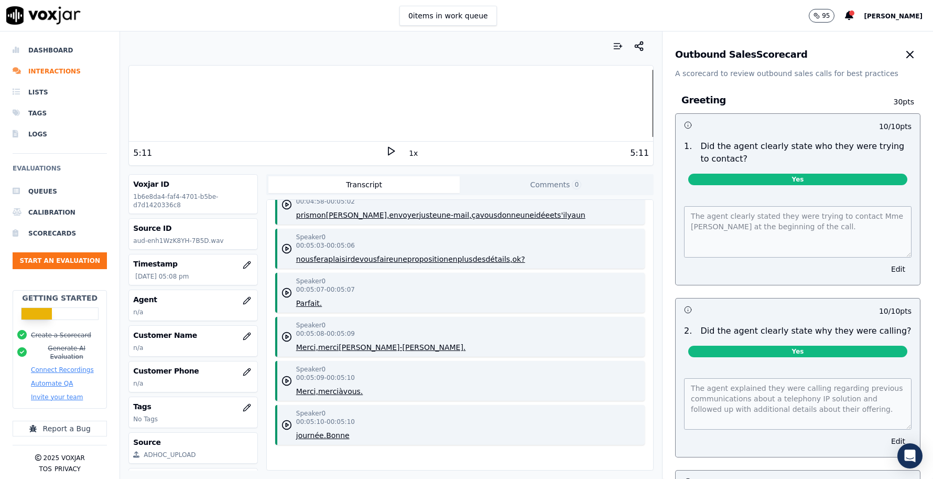
click at [905, 14] on span "[PERSON_NAME]" at bounding box center [893, 16] width 59 height 7
click at [842, 52] on div "Billing" at bounding box center [870, 52] width 112 height 17
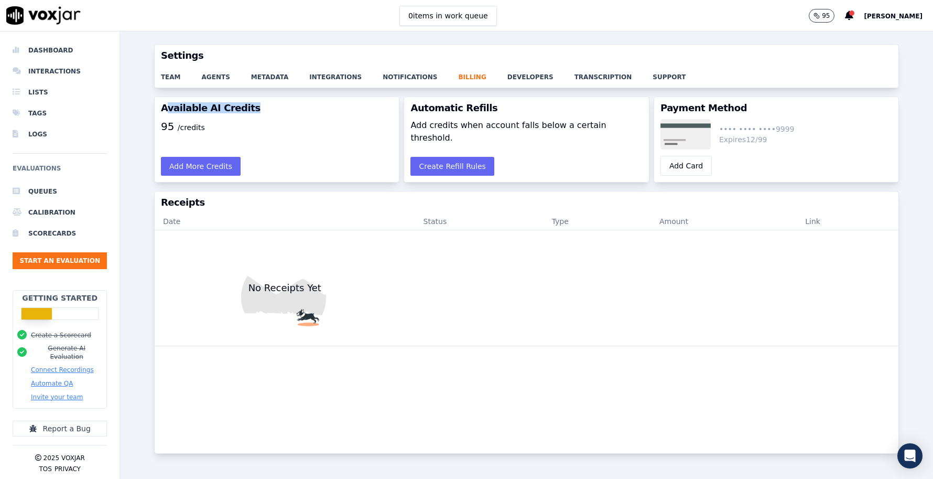
drag, startPoint x: 175, startPoint y: 106, endPoint x: 278, endPoint y: 110, distance: 103.3
click at [278, 110] on h3 "Available AI Credits" at bounding box center [277, 107] width 232 height 9
drag, startPoint x: 279, startPoint y: 110, endPoint x: 192, endPoint y: 109, distance: 87.0
click at [171, 107] on h3 "Available AI Credits" at bounding box center [277, 107] width 232 height 9
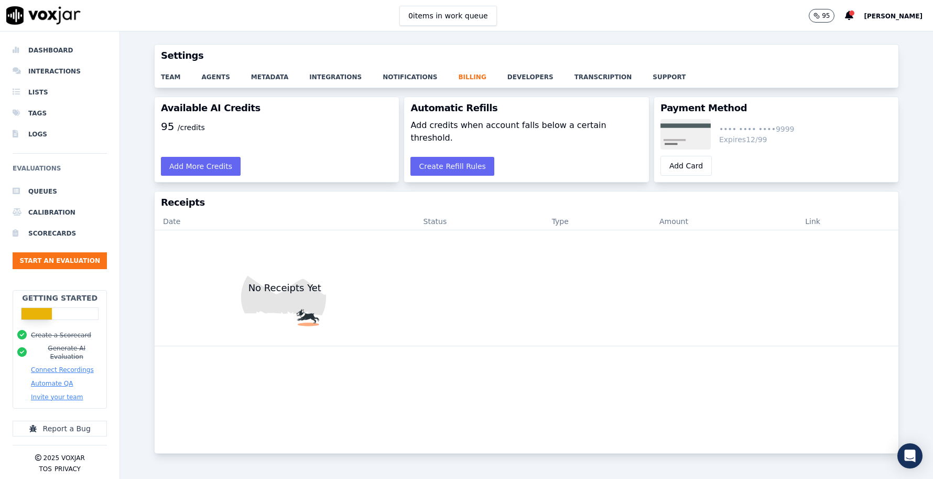
click at [258, 116] on div "Available AI Credits" at bounding box center [277, 108] width 244 height 22
click at [224, 169] on button "Add More Credits" at bounding box center [201, 166] width 80 height 19
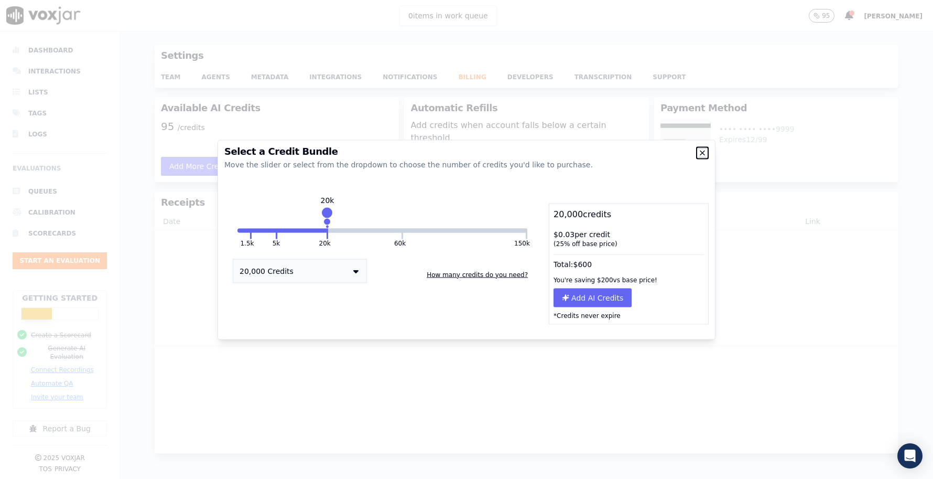
click at [701, 152] on icon "button" at bounding box center [702, 152] width 8 height 8
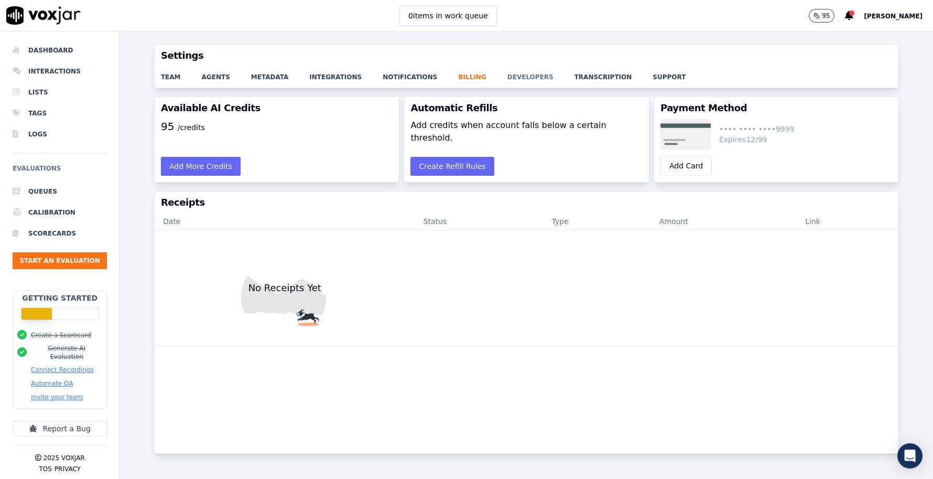
click at [512, 75] on link "developers" at bounding box center [540, 74] width 67 height 15
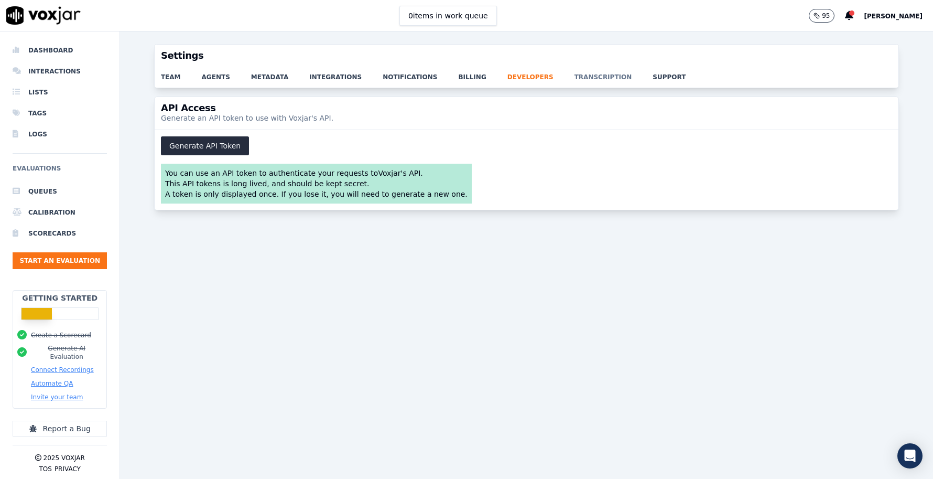
drag, startPoint x: 555, startPoint y: 75, endPoint x: 614, endPoint y: 78, distance: 58.8
click at [575, 75] on link "transcription" at bounding box center [614, 74] width 79 height 15
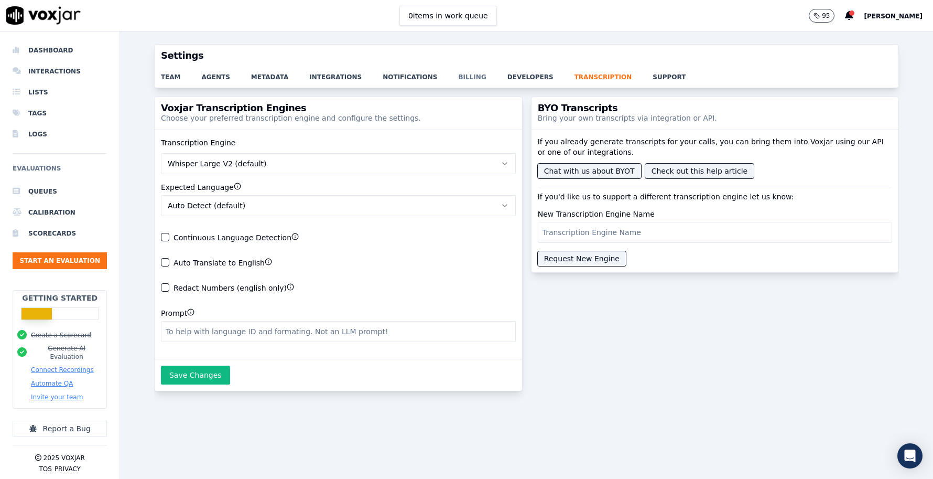
drag, startPoint x: 625, startPoint y: 78, endPoint x: 484, endPoint y: 77, distance: 140.5
click at [624, 78] on link "transcription" at bounding box center [614, 74] width 79 height 15
click at [161, 75] on link "team" at bounding box center [181, 74] width 41 height 15
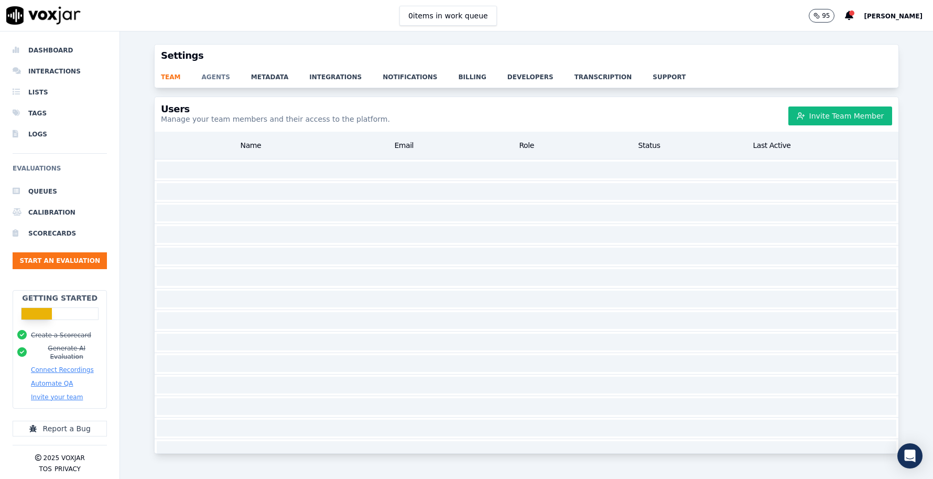
click at [211, 79] on link "agents" at bounding box center [226, 74] width 49 height 15
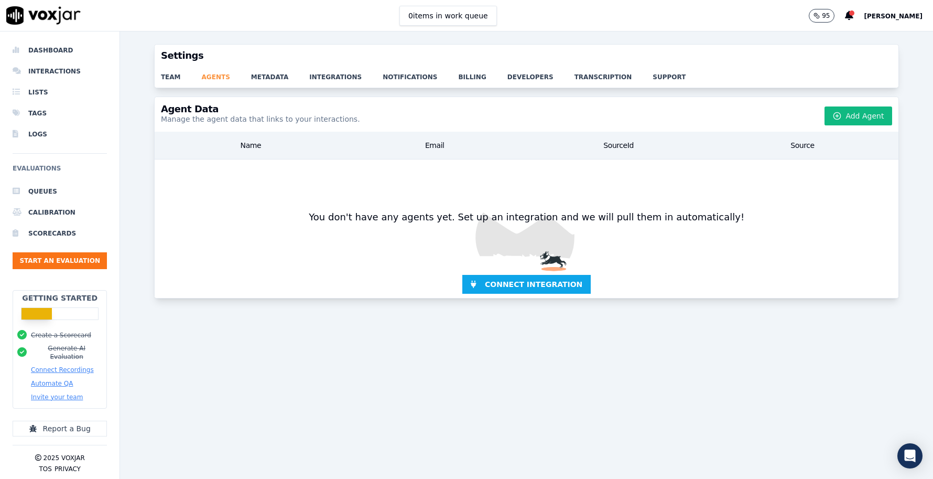
click at [243, 78] on link "agents" at bounding box center [226, 74] width 49 height 15
drag, startPoint x: 260, startPoint y: 77, endPoint x: 272, endPoint y: 77, distance: 11.5
click at [260, 77] on link "metadata" at bounding box center [280, 74] width 59 height 15
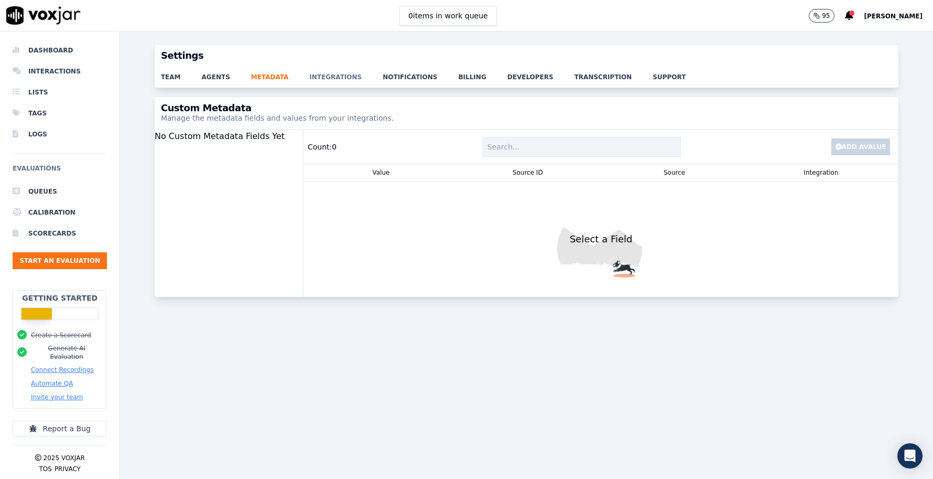
click at [313, 76] on link "integrations" at bounding box center [345, 74] width 73 height 15
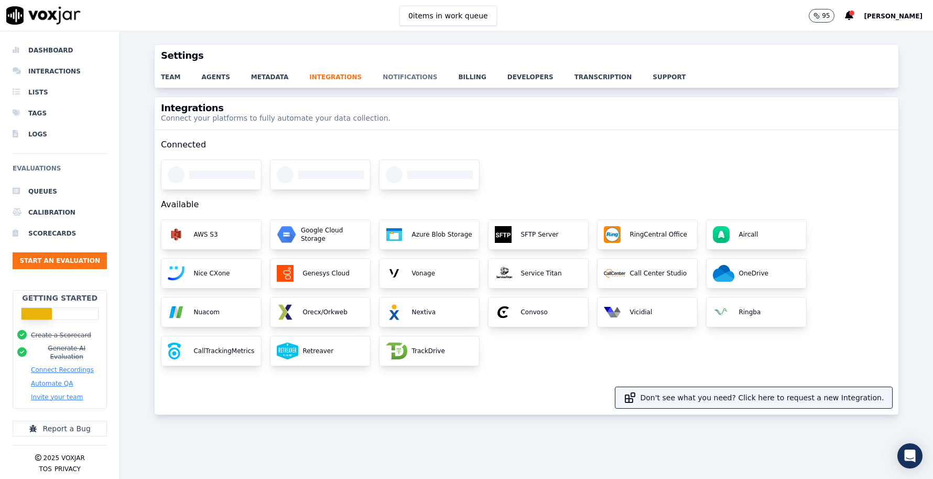
click at [406, 76] on link "notifications" at bounding box center [420, 74] width 75 height 15
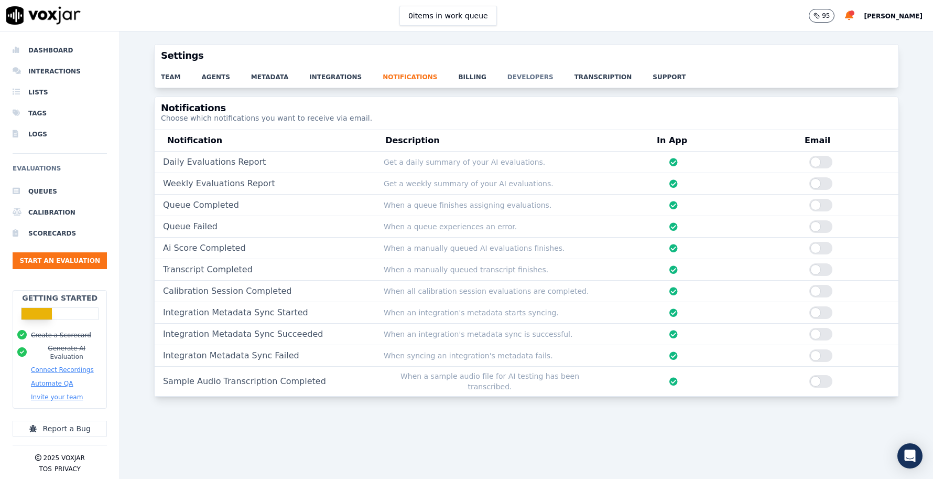
drag, startPoint x: 469, startPoint y: 73, endPoint x: 504, endPoint y: 74, distance: 35.1
click at [469, 73] on link "billing" at bounding box center [482, 74] width 49 height 15
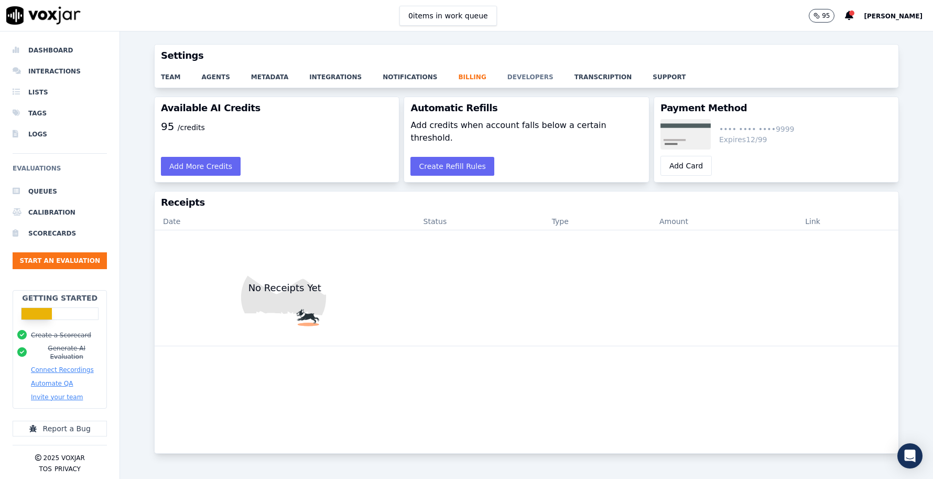
click at [517, 74] on link "developers" at bounding box center [540, 74] width 67 height 15
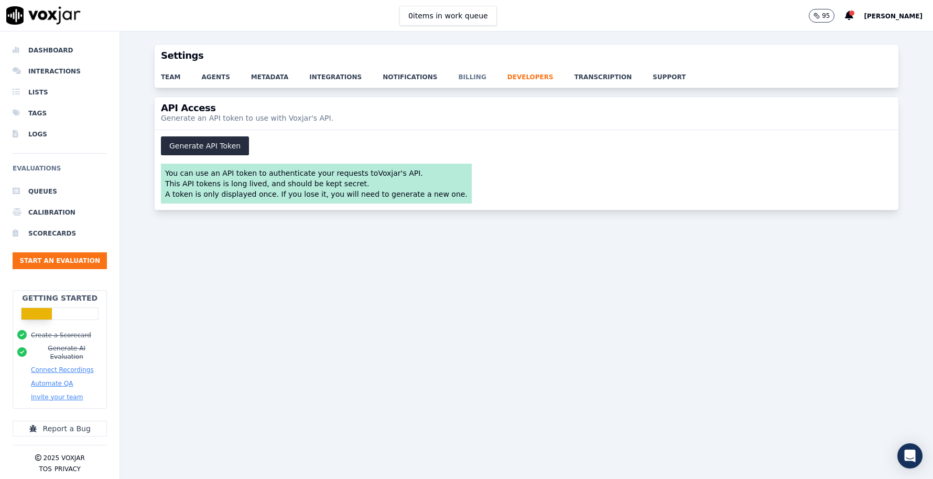
click at [469, 75] on link "billing" at bounding box center [482, 74] width 49 height 15
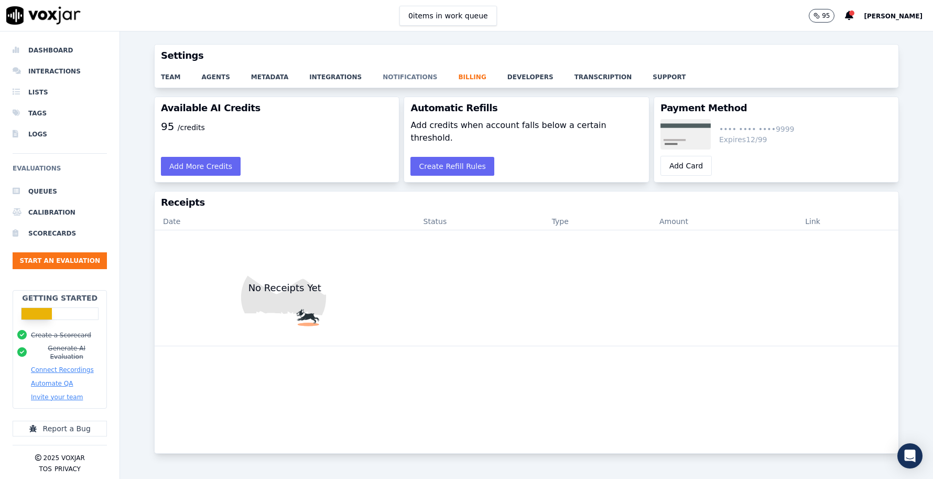
click at [412, 77] on link "notifications" at bounding box center [420, 74] width 75 height 15
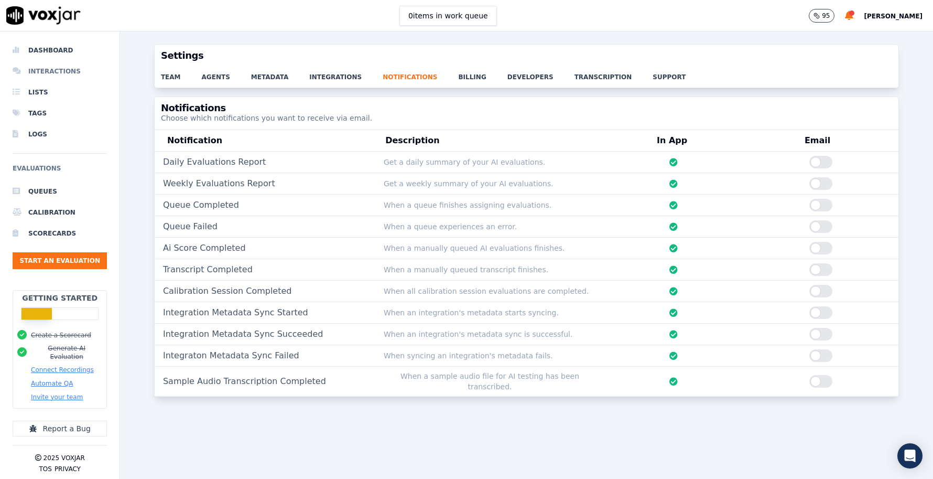
click at [33, 75] on li "Interactions" at bounding box center [60, 71] width 94 height 21
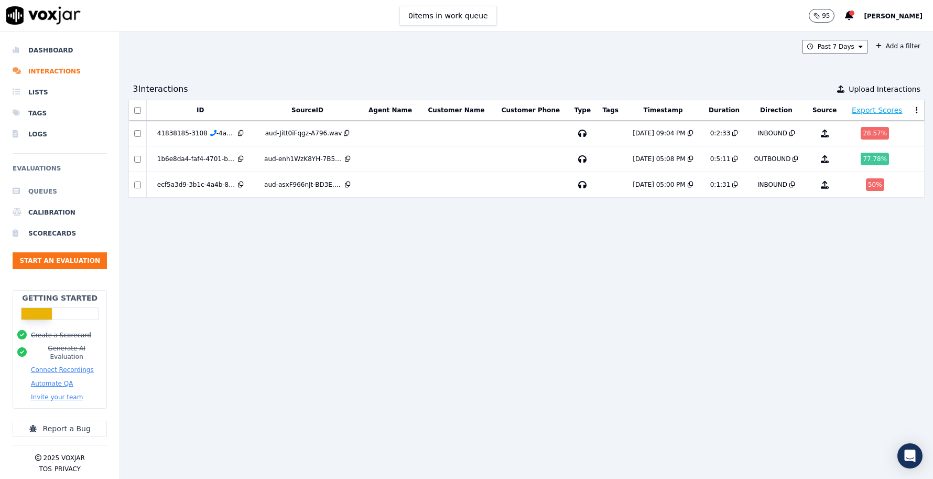
click at [49, 192] on li "Queues" at bounding box center [60, 191] width 94 height 21
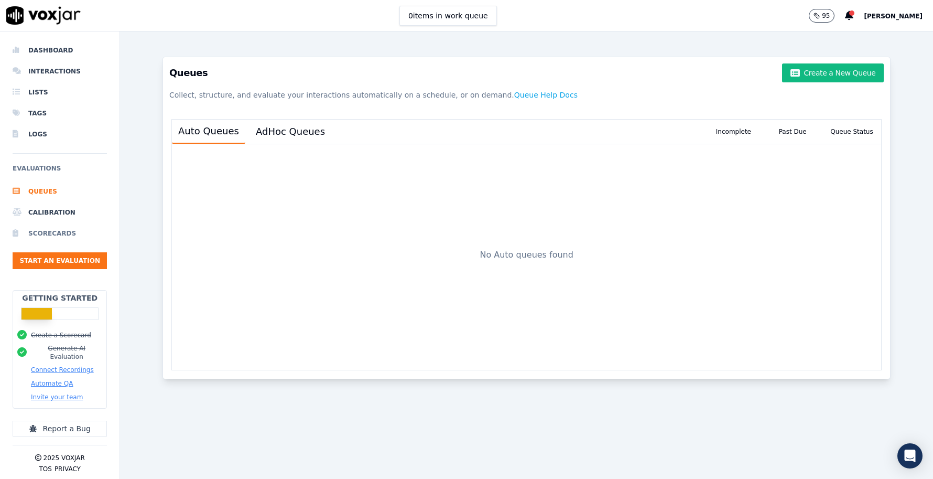
click at [65, 234] on li "Scorecards" at bounding box center [60, 233] width 94 height 21
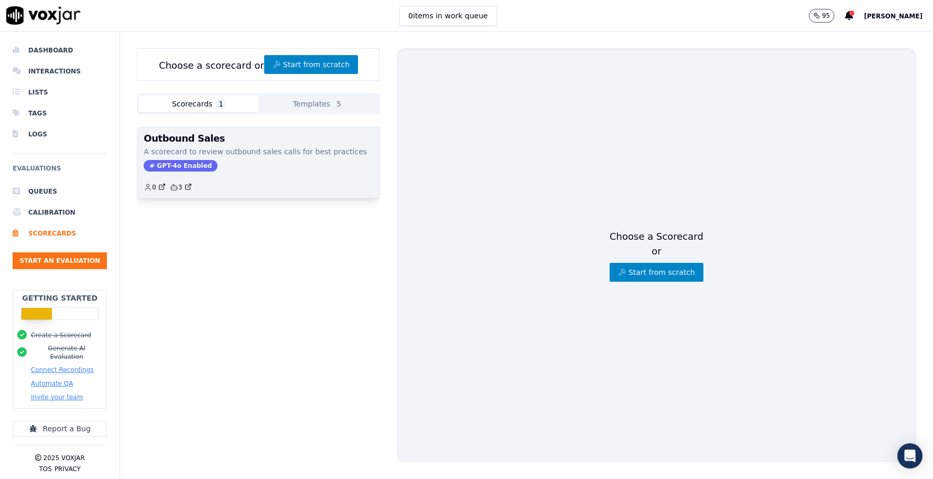
click at [308, 171] on div "GPT-4o Enabled" at bounding box center [259, 166] width 230 height 12
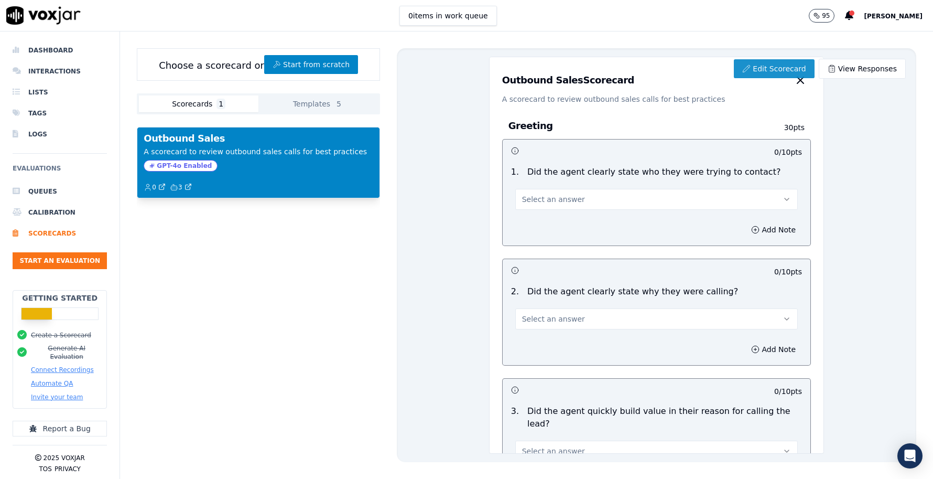
click at [781, 68] on link "Edit Scorecard" at bounding box center [774, 68] width 80 height 19
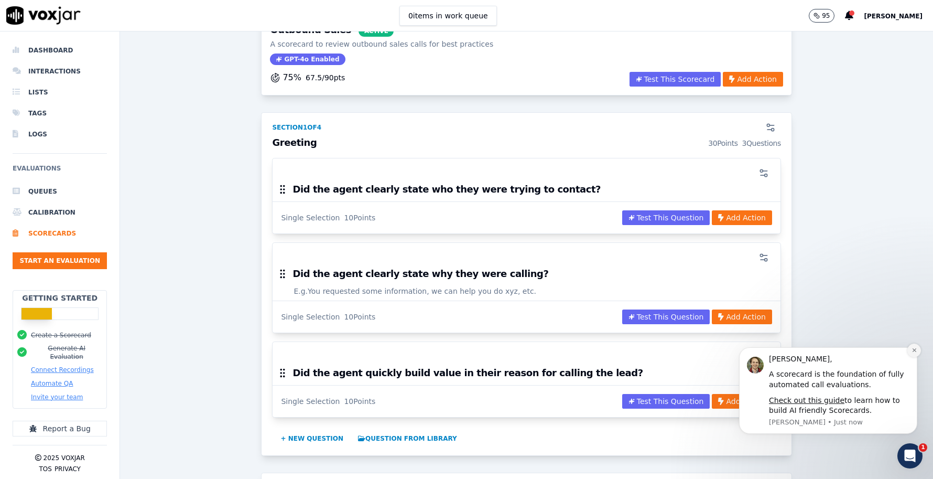
click at [913, 352] on icon "Dismiss notification" at bounding box center [915, 350] width 6 height 6
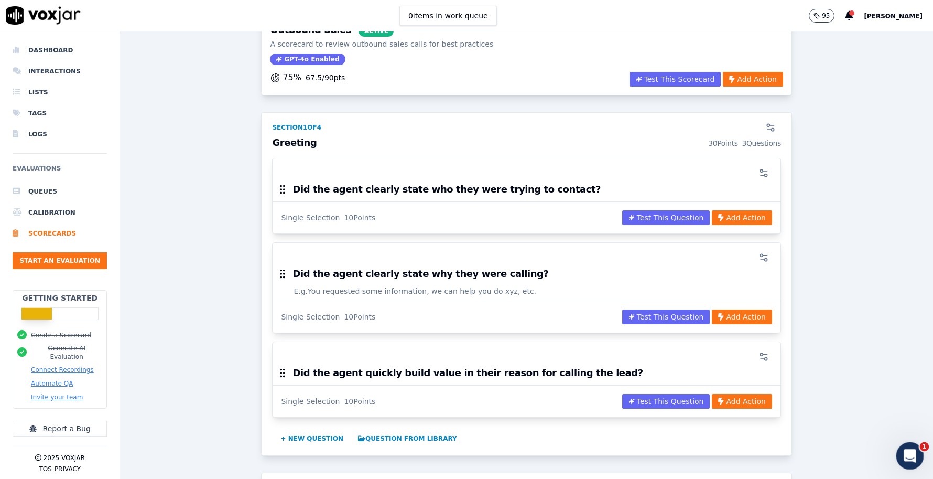
click at [907, 448] on icon "Open Intercom Messenger" at bounding box center [908, 454] width 17 height 17
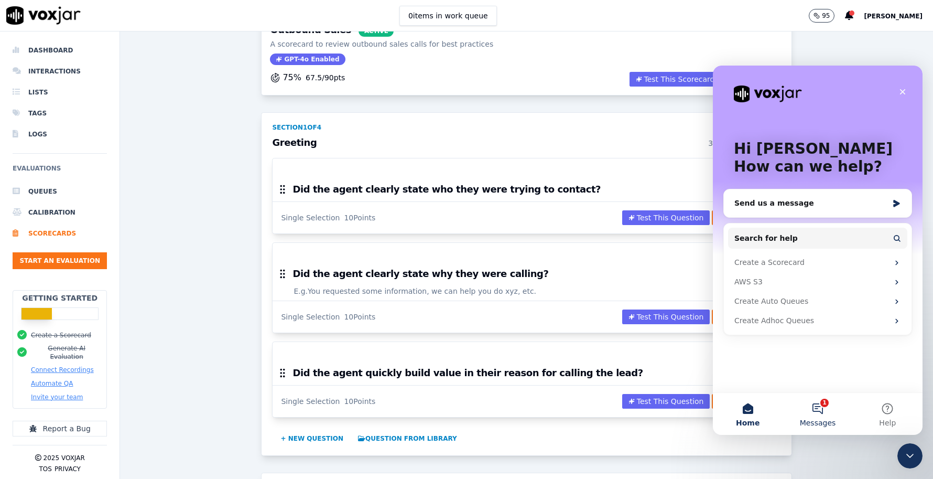
click at [823, 408] on button "1 Messages" at bounding box center [818, 414] width 70 height 42
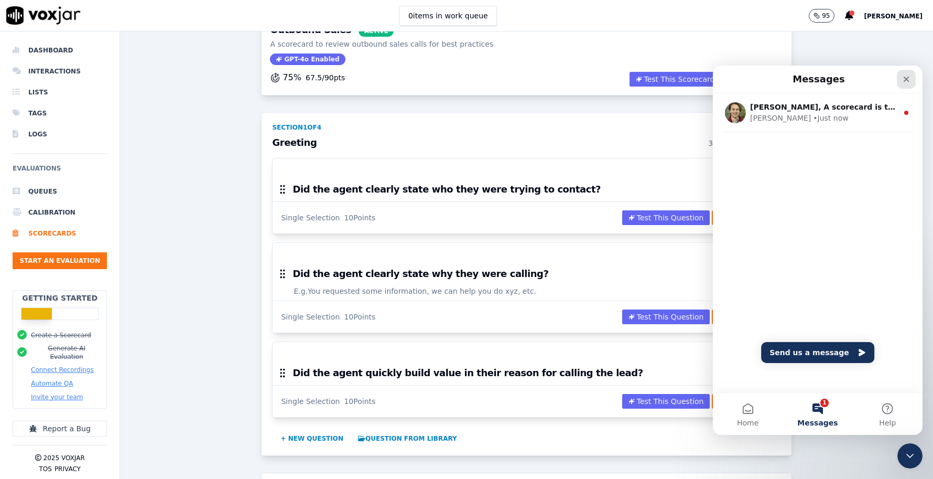
click at [909, 79] on icon "Close" at bounding box center [906, 79] width 8 height 8
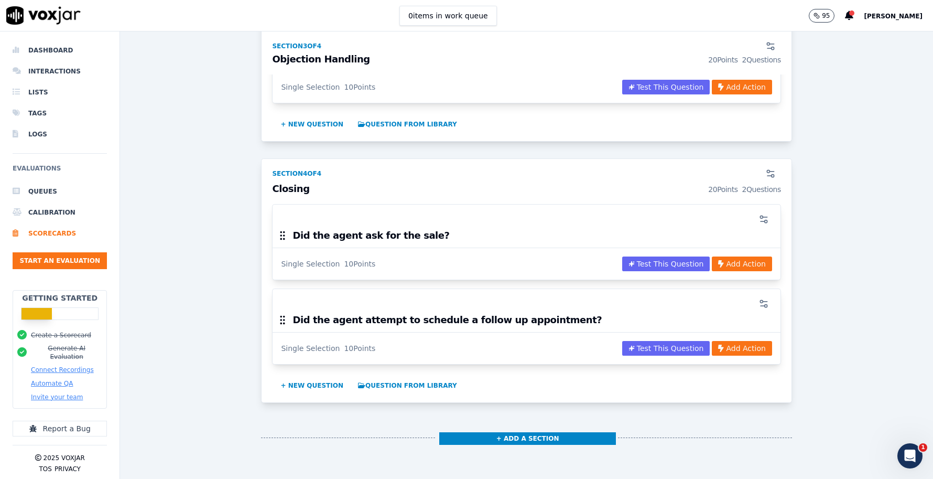
scroll to position [907, 0]
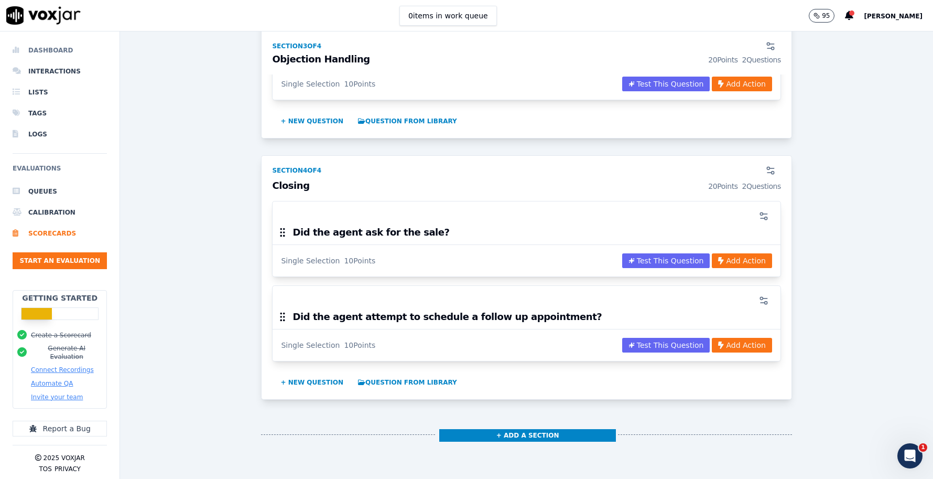
click at [34, 53] on li "Dashboard" at bounding box center [60, 50] width 94 height 21
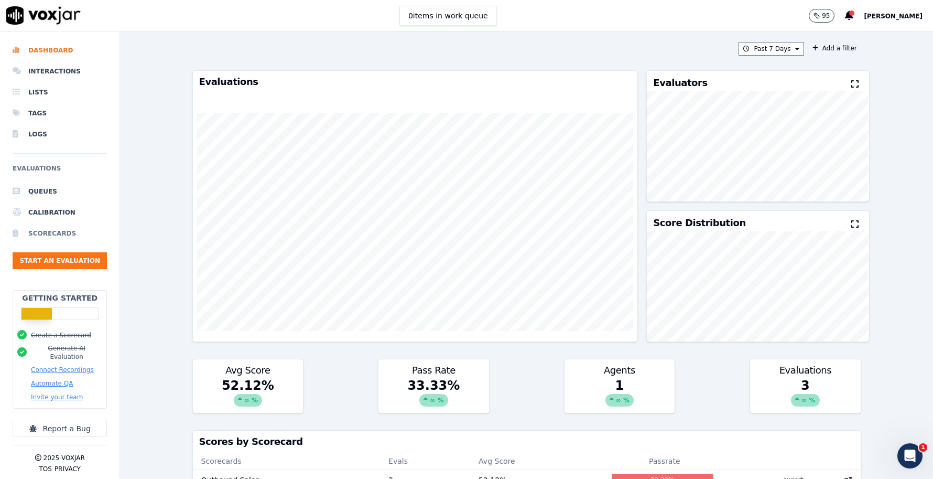
click at [69, 234] on li "Scorecards" at bounding box center [60, 233] width 94 height 21
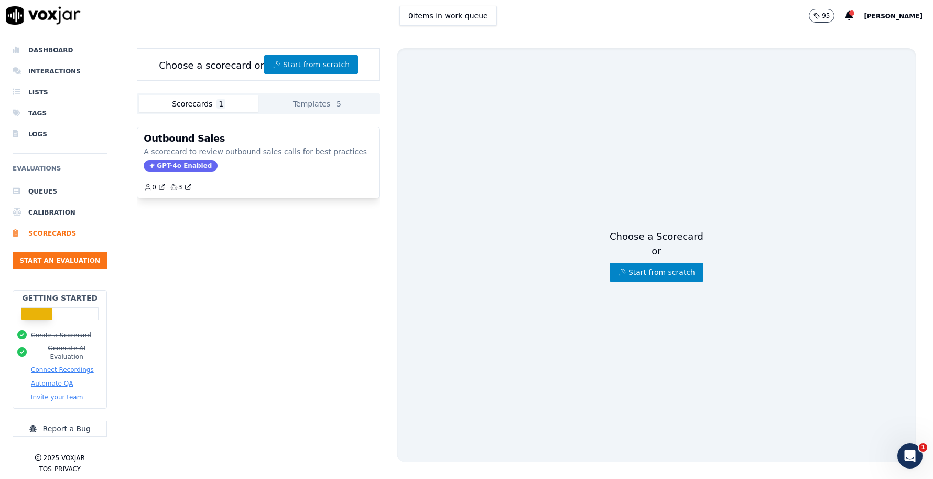
drag, startPoint x: 162, startPoint y: 234, endPoint x: 186, endPoint y: 236, distance: 23.7
click at [162, 234] on div "Outbound Sales A scorecard to review outbound sales calls for best practices GP…" at bounding box center [258, 302] width 243 height 369
click at [674, 236] on div "Choose a Scorecard or Start from scratch" at bounding box center [657, 255] width 94 height 52
click at [319, 105] on button "Templates 5" at bounding box center [318, 103] width 120 height 17
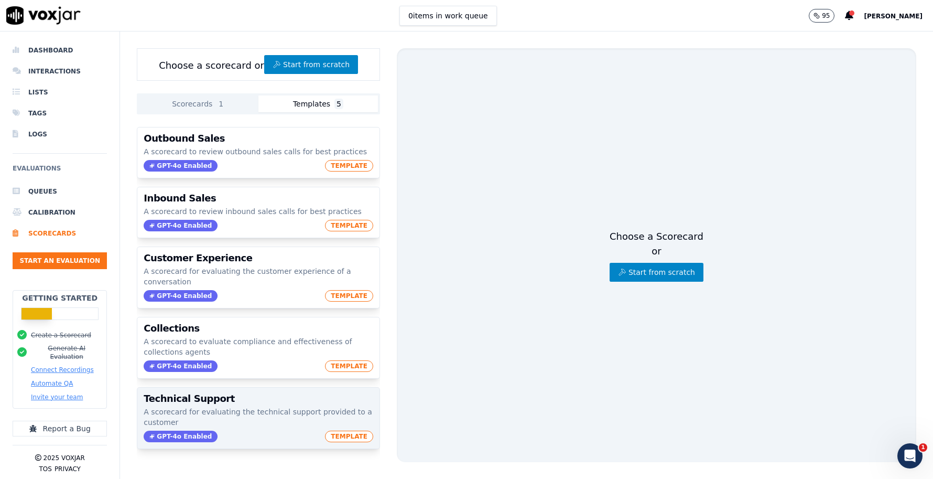
click at [238, 414] on p "A scorecard for evaluating the technical support provided to a customer" at bounding box center [259, 416] width 230 height 21
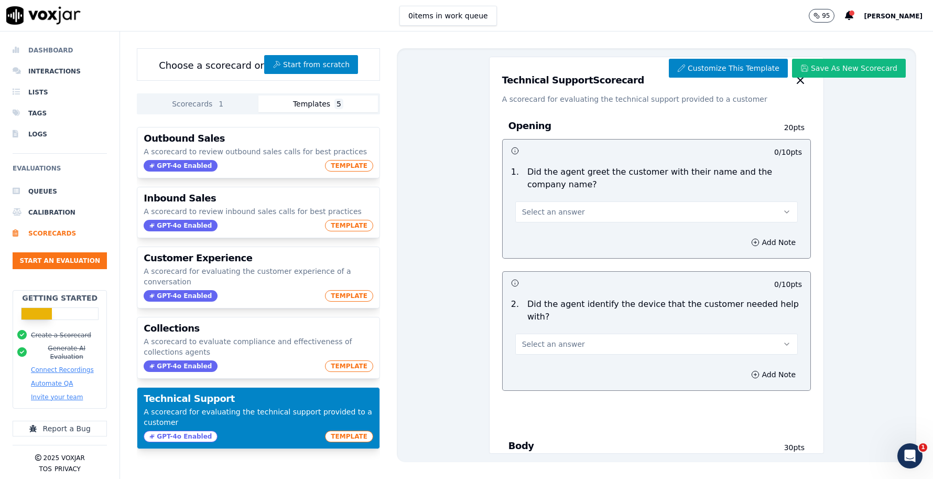
click at [41, 49] on li "Dashboard" at bounding box center [60, 50] width 94 height 21
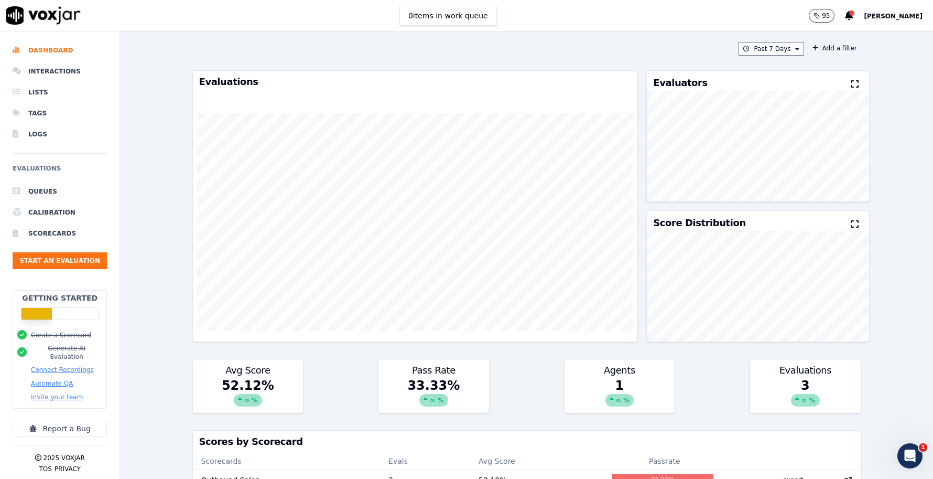
click at [590, 38] on div "Past 7 Days Add a filter Evaluations Evaluators Score Distribution Avg Score 52…" at bounding box center [526, 254] width 677 height 447
click at [889, 17] on span "[PERSON_NAME]" at bounding box center [893, 16] width 59 height 7
click at [852, 96] on div "Log out" at bounding box center [870, 90] width 112 height 17
